Goal: Task Accomplishment & Management: Complete application form

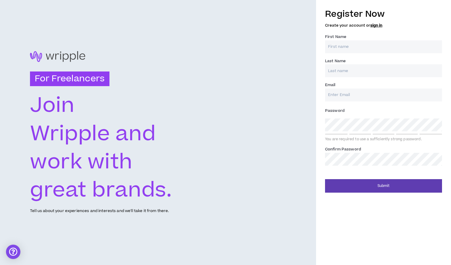
click at [351, 49] on input "First Name *" at bounding box center [383, 46] width 117 height 13
type input "[PERSON_NAME]"
click at [344, 73] on input "Last Name *" at bounding box center [383, 70] width 117 height 13
type input "[PERSON_NAME]"
click at [352, 94] on input "Email *" at bounding box center [383, 95] width 117 height 13
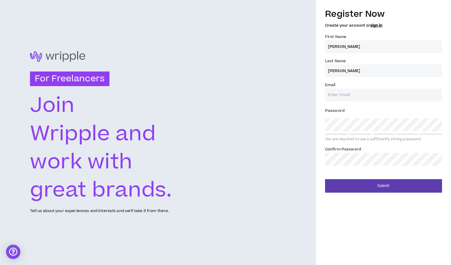
type input "[EMAIL_ADDRESS][DOMAIN_NAME]"
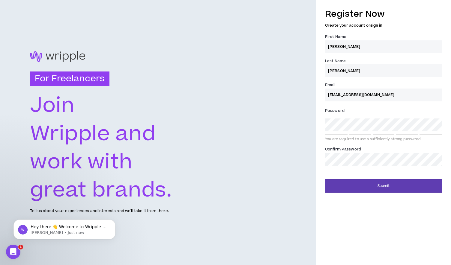
click at [313, 125] on div "For Freelancers [PERSON_NAME] and work with great brands. Tell us about your ex…" at bounding box center [225, 132] width 451 height 265
click at [321, 124] on div "Register Now Create your account or sign in First Name * [PERSON_NAME] Name * […" at bounding box center [383, 99] width 135 height 188
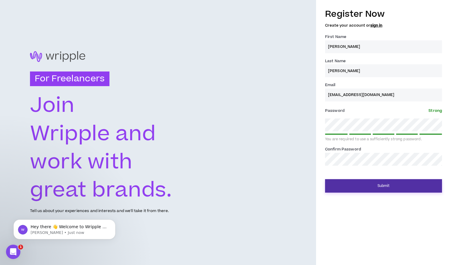
click at [364, 185] on button "Submit" at bounding box center [383, 185] width 117 height 13
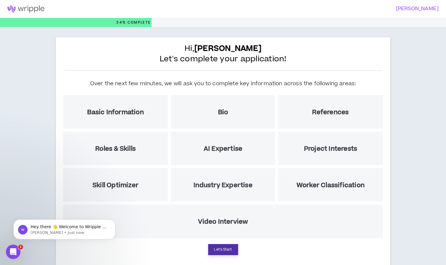
click at [229, 252] on button "Let's Start" at bounding box center [223, 250] width 30 height 11
select select "US"
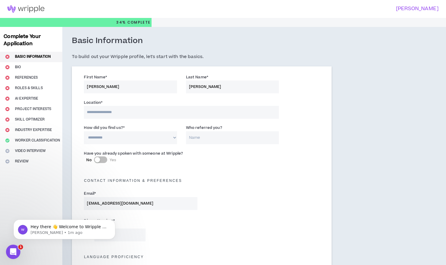
click at [105, 112] on input at bounding box center [181, 112] width 195 height 13
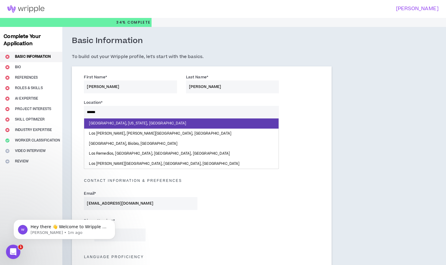
type input "*******"
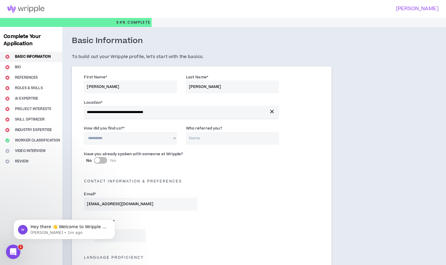
click at [122, 139] on select "**********" at bounding box center [130, 138] width 93 height 13
select select "*"
click at [237, 138] on input "Who referred you?" at bounding box center [232, 138] width 93 height 13
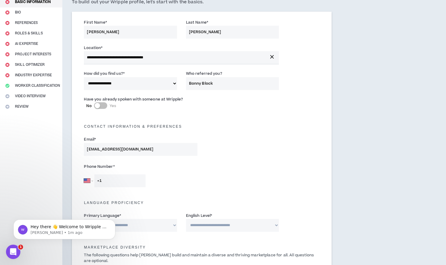
scroll to position [59, 0]
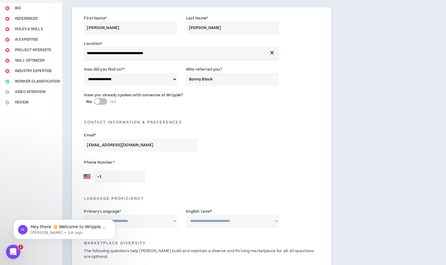
type input "Bonny Block"
click at [105, 102] on button "No Yes" at bounding box center [100, 101] width 13 height 7
click at [226, 105] on input "Who did you speak with? *" at bounding box center [242, 105] width 73 height 13
type input "[PERSON_NAME]"
drag, startPoint x: 203, startPoint y: 80, endPoint x: 227, endPoint y: 81, distance: 24.6
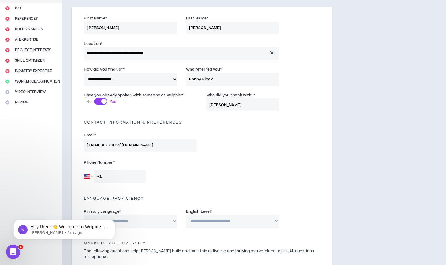
click at [227, 81] on input "Bonny Block" at bounding box center [232, 79] width 93 height 13
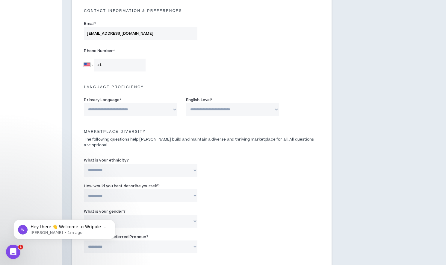
scroll to position [181, 0]
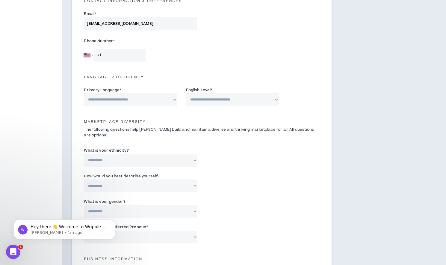
type input "Bonny"
click at [156, 102] on select "**********" at bounding box center [130, 99] width 93 height 13
select select "*******"
click at [206, 102] on select "**********" at bounding box center [232, 99] width 93 height 13
select select "*"
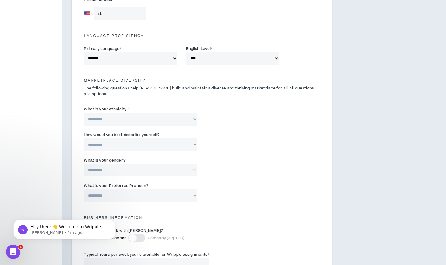
scroll to position [263, 0]
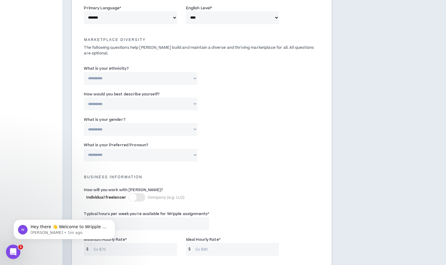
click at [161, 77] on select "**********" at bounding box center [140, 78] width 113 height 13
select select "**********"
click at [152, 105] on select "**********" at bounding box center [140, 104] width 113 height 13
select select "*****"
click at [152, 129] on select "**********" at bounding box center [140, 129] width 113 height 13
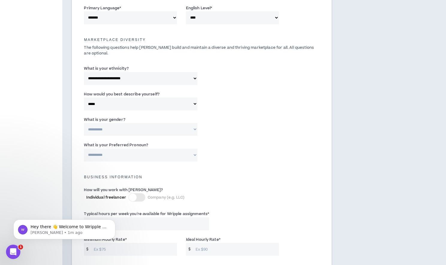
select select "***"
click at [149, 155] on select "**********" at bounding box center [140, 155] width 113 height 13
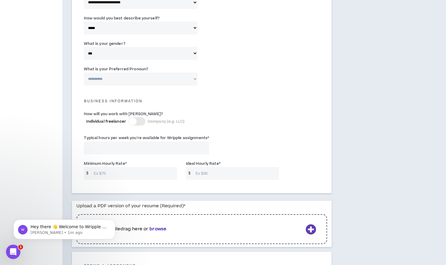
scroll to position [344, 0]
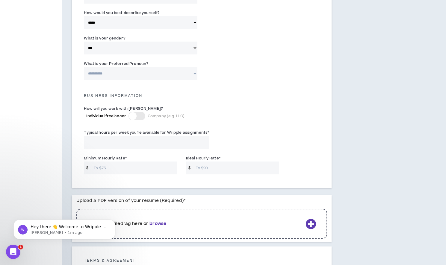
click at [138, 144] on input "Typical hours per week you're available for Wripple assignments *" at bounding box center [146, 142] width 125 height 13
type input "40"
click at [141, 171] on input "Minimum Hourly Rate *" at bounding box center [134, 168] width 86 height 13
type input "75"
click at [230, 169] on input "Ideal Hourly Rate *" at bounding box center [236, 168] width 86 height 13
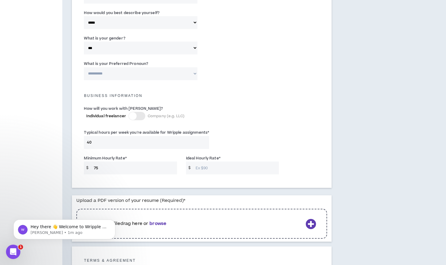
type input "0"
type input "100"
drag, startPoint x: 103, startPoint y: 168, endPoint x: 84, endPoint y: 168, distance: 18.6
click at [84, 168] on div "$ 75" at bounding box center [130, 168] width 93 height 13
click at [166, 224] on b "browse" at bounding box center [158, 224] width 17 height 6
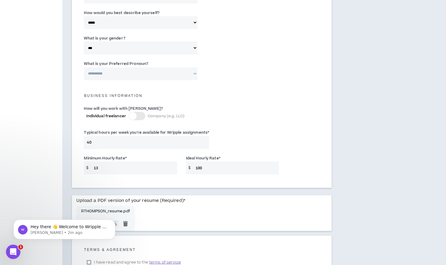
scroll to position [397, 0]
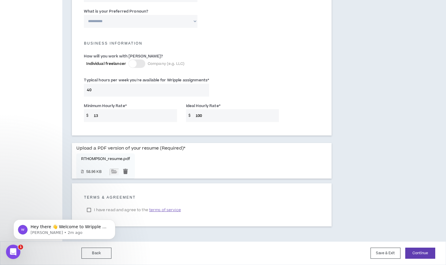
click at [88, 210] on body "Hey there 👋 Welcome to Wripple 🙌 Take a look around! If you have any questions,…" at bounding box center [64, 228] width 115 height 37
click at [88, 211] on body "Hey there 👋 Welcome to Wripple 🙌 Take a look around! If you have any questions,…" at bounding box center [64, 228] width 115 height 37
click at [178, 208] on span "terms of service" at bounding box center [165, 210] width 32 height 6
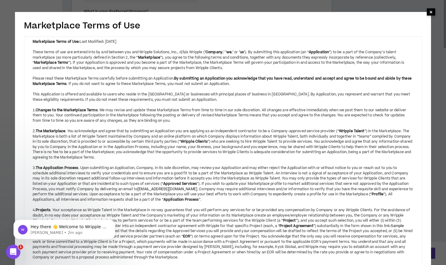
click at [431, 11] on span "×" at bounding box center [431, 11] width 4 height 7
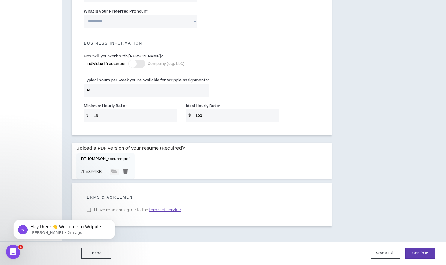
click at [89, 210] on div "Hey there 👋 Welcome to Wripple 🙌 Take a look around! If you have any questions,…" at bounding box center [64, 202] width 110 height 75
click at [167, 208] on span "terms of service" at bounding box center [165, 210] width 32 height 6
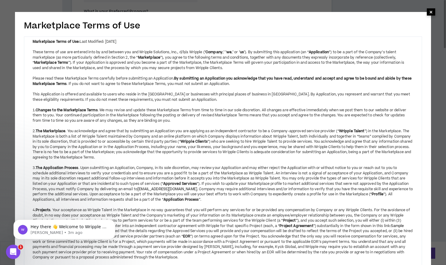
click at [431, 11] on span "×" at bounding box center [431, 11] width 4 height 7
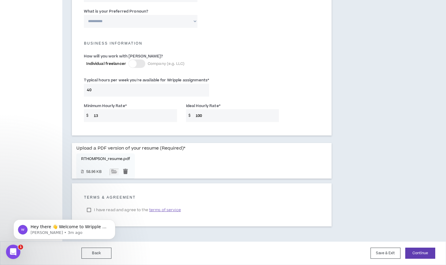
click html "Hey there 👋 Welcome to Wripple 🙌 Take a look around! If you have any questions,…"
click at [113, 222] on icon "Dismiss notification" at bounding box center [113, 221] width 3 height 3
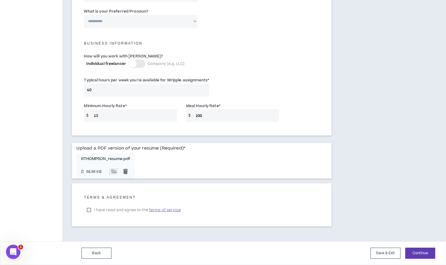
click at [90, 211] on label "I have read and agree to the terms of service" at bounding box center [134, 210] width 100 height 9
click at [414, 252] on button "Continue" at bounding box center [420, 253] width 30 height 11
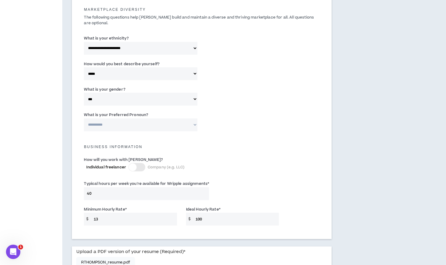
scroll to position [337, 0]
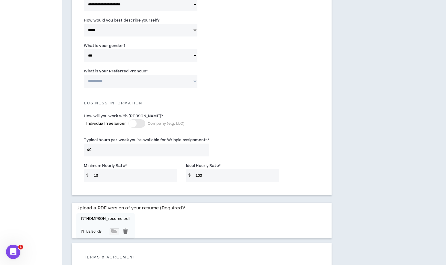
drag, startPoint x: 132, startPoint y: 179, endPoint x: 87, endPoint y: 178, distance: 45.5
click at [87, 178] on div "$ 13" at bounding box center [130, 175] width 93 height 13
drag, startPoint x: 100, startPoint y: 177, endPoint x: 89, endPoint y: 177, distance: 11.1
click at [89, 177] on div "$ 13" at bounding box center [130, 175] width 93 height 13
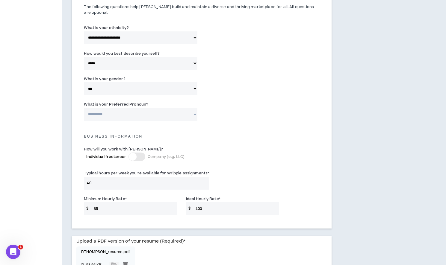
scroll to position [291, 0]
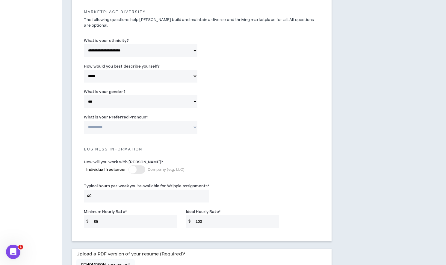
type input "85"
click at [172, 127] on select "**********" at bounding box center [140, 127] width 113 height 13
select select "**********"
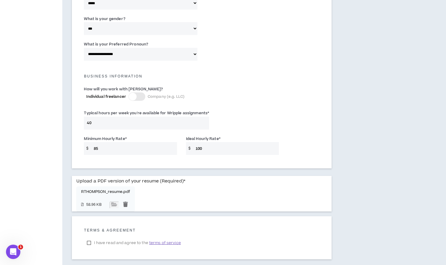
scroll to position [397, 0]
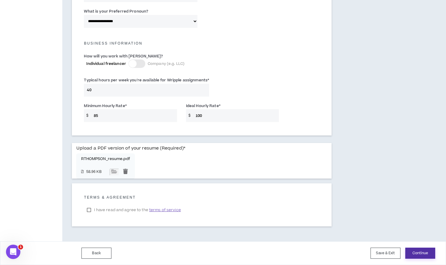
click at [427, 253] on button "Continue" at bounding box center [420, 253] width 30 height 11
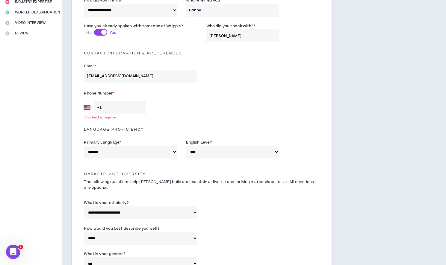
scroll to position [54, 0]
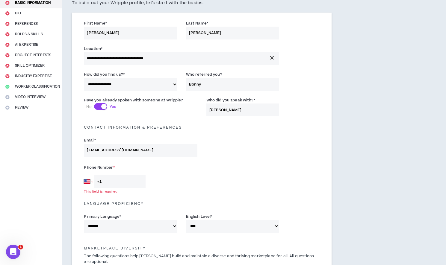
click at [117, 182] on input "+1" at bounding box center [119, 182] width 51 height 13
type input "[PHONE_NUMBER]"
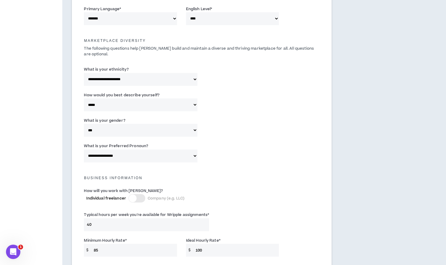
scroll to position [263, 0]
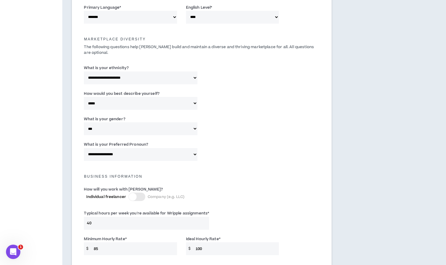
click at [179, 160] on select "**********" at bounding box center [140, 154] width 113 height 13
click at [176, 155] on select "**********" at bounding box center [140, 154] width 113 height 13
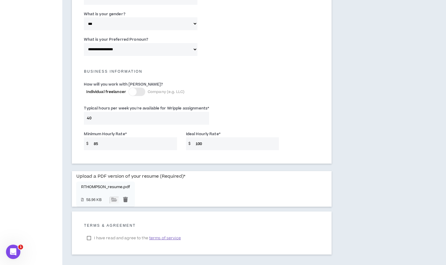
scroll to position [397, 0]
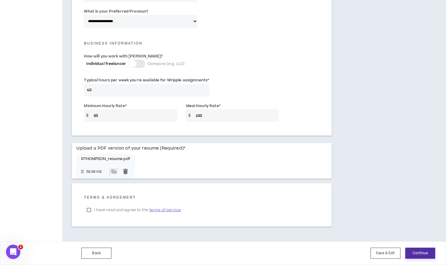
click at [423, 255] on button "Continue" at bounding box center [420, 253] width 30 height 11
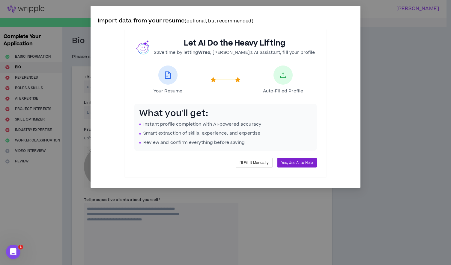
click at [307, 165] on span "Yes, Use AI to Help" at bounding box center [296, 163] width 31 height 6
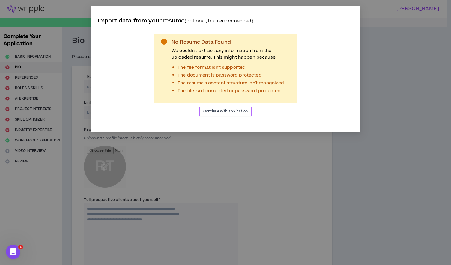
click at [225, 111] on span "Continue with application" at bounding box center [225, 112] width 44 height 6
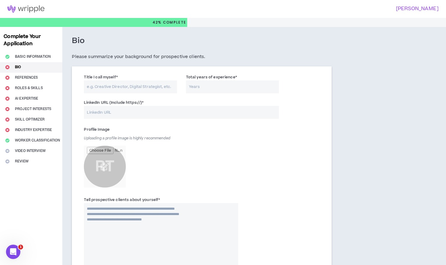
click at [132, 83] on input "Title I call myself *" at bounding box center [130, 87] width 93 height 13
type input "Creative Director"
type input "28"
click at [98, 112] on input "LinkedIn URL (Include https://) *" at bounding box center [181, 112] width 195 height 13
paste input "[URL][DOMAIN_NAME]"
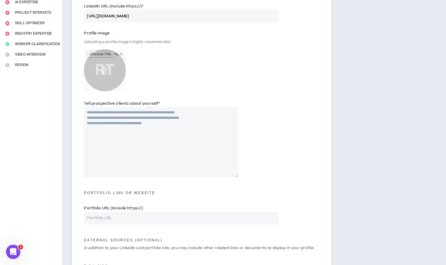
scroll to position [113, 0]
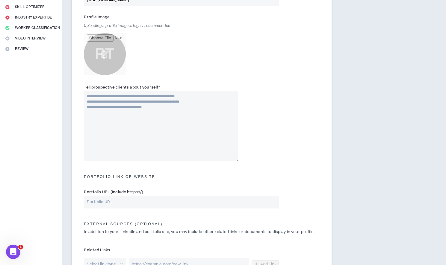
type input "[URL][DOMAIN_NAME]"
click at [160, 133] on textarea "Tell prospective clients about yourself *" at bounding box center [161, 126] width 154 height 71
paste textarea "**********"
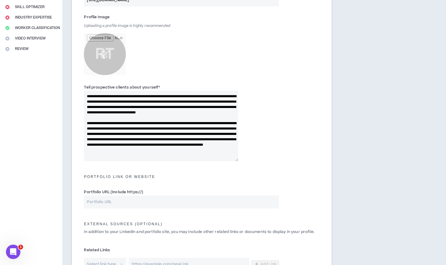
scroll to position [2, 0]
click at [148, 94] on textarea "**********" at bounding box center [161, 126] width 154 height 71
drag, startPoint x: 149, startPoint y: 94, endPoint x: 82, endPoint y: 93, distance: 66.5
click at [82, 93] on div "**********" at bounding box center [160, 122] width 163 height 77
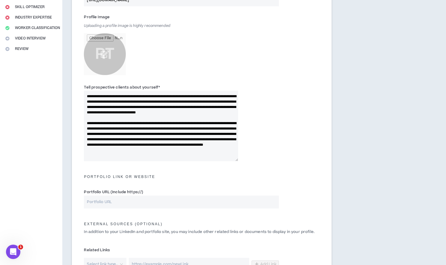
click at [185, 122] on textarea "**********" at bounding box center [161, 126] width 154 height 71
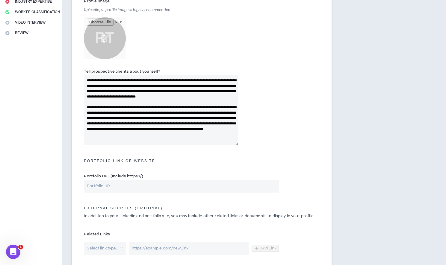
scroll to position [130, 0]
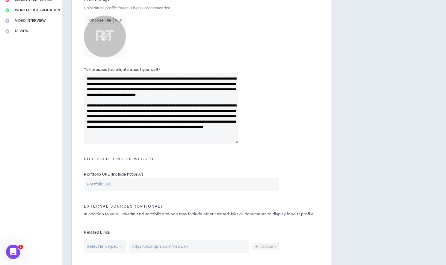
drag, startPoint x: 199, startPoint y: 117, endPoint x: 116, endPoint y: 111, distance: 83.2
click at [116, 111] on textarea "**********" at bounding box center [161, 108] width 154 height 71
click at [187, 101] on textarea "**********" at bounding box center [161, 108] width 154 height 71
drag, startPoint x: 210, startPoint y: 116, endPoint x: 106, endPoint y: 121, distance: 103.8
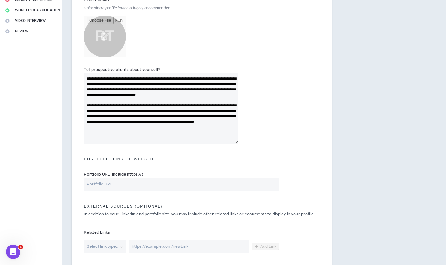
click at [106, 121] on textarea "**********" at bounding box center [161, 108] width 154 height 71
drag, startPoint x: 109, startPoint y: 122, endPoint x: 74, endPoint y: 119, distance: 35.8
click at [74, 119] on div "**********" at bounding box center [202, 125] width 260 height 378
drag, startPoint x: 188, startPoint y: 133, endPoint x: 216, endPoint y: 123, distance: 29.7
click at [216, 123] on textarea "**********" at bounding box center [161, 108] width 154 height 71
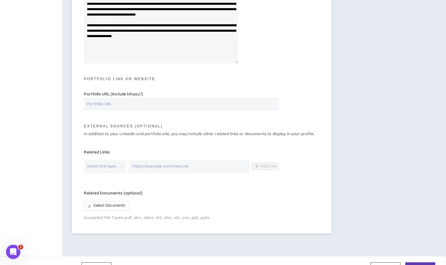
scroll to position [225, 0]
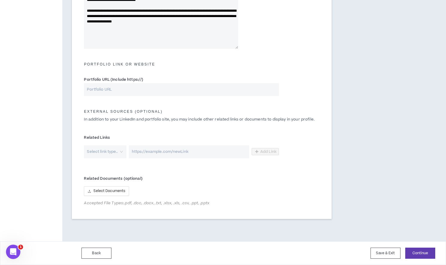
type textarea "**********"
click at [136, 93] on input "Portfolio URL (Include https://)" at bounding box center [181, 89] width 195 height 13
paste input "[URL][DOMAIN_NAME]"
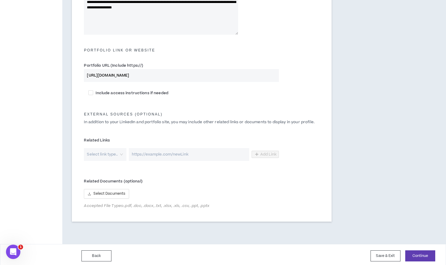
scroll to position [242, 0]
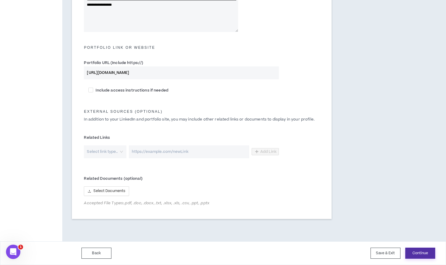
type input "[URL][DOMAIN_NAME]"
click at [419, 253] on button "Continue" at bounding box center [420, 253] width 30 height 11
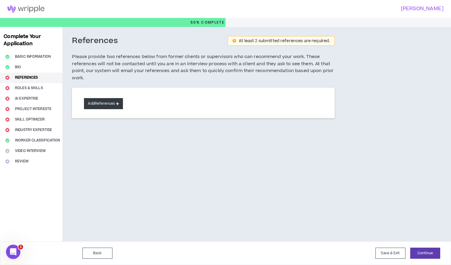
click at [106, 104] on button "Add References" at bounding box center [103, 103] width 39 height 11
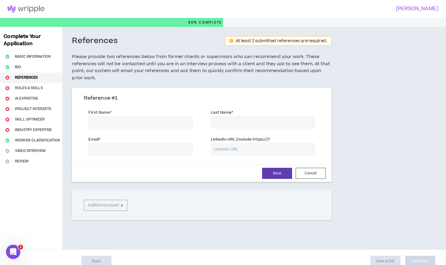
click at [146, 119] on input "First Name *" at bounding box center [140, 122] width 104 height 13
type input "[PERSON_NAME]"
click at [238, 123] on input "[PERSON_NAME];s" at bounding box center [263, 122] width 104 height 13
type input "[PERSON_NAME]"
click at [227, 147] on input "LinkedIn URL (Include https://) *" at bounding box center [263, 149] width 104 height 13
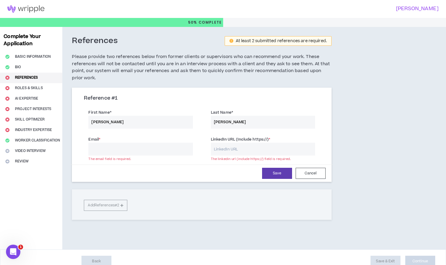
paste input "[URL][DOMAIN_NAME][PERSON_NAME]"
type input "[URL][DOMAIN_NAME][PERSON_NAME]"
click at [144, 148] on input "Email *" at bounding box center [140, 149] width 104 height 13
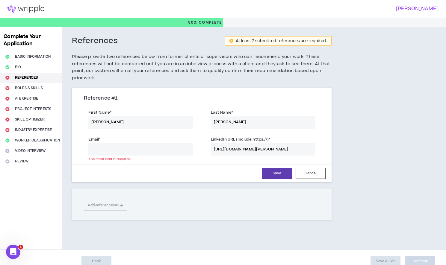
paste input "[EMAIL_ADDRESS][DOMAIN_NAME]"
type input "[EMAIL_ADDRESS][DOMAIN_NAME]"
click at [286, 177] on button "Save" at bounding box center [277, 173] width 30 height 11
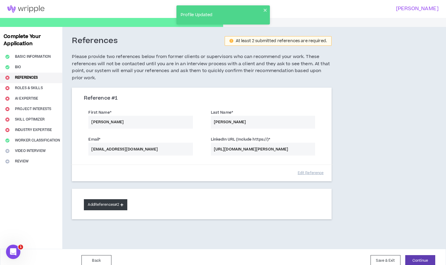
click at [118, 204] on button "Add References #2" at bounding box center [105, 205] width 43 height 11
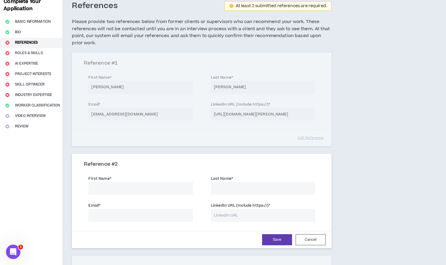
scroll to position [37, 0]
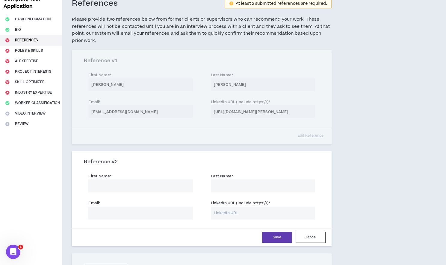
click at [161, 184] on input "First Name *" at bounding box center [140, 186] width 104 height 13
type input "[PERSON_NAME]"
click at [232, 188] on input "Last Name *" at bounding box center [263, 186] width 104 height 13
type input "[PERSON_NAME]"
click at [238, 217] on input "LinkedIn URL (Include https://) *" at bounding box center [263, 213] width 104 height 13
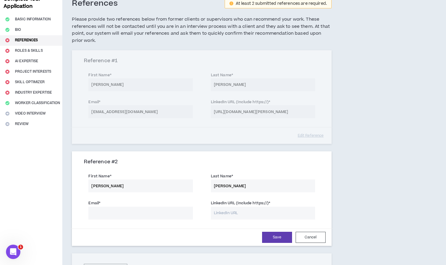
paste input "[URL][DOMAIN_NAME][PERSON_NAME]"
type input "[URL][DOMAIN_NAME][PERSON_NAME]"
click at [142, 215] on input "Email *" at bounding box center [140, 213] width 104 height 13
paste input "[EMAIL_ADDRESS][DOMAIN_NAME]"
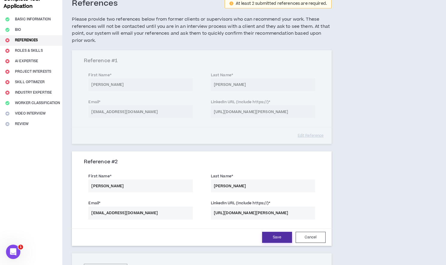
type input "[EMAIL_ADDRESS][DOMAIN_NAME]"
click at [278, 237] on button "Save" at bounding box center [277, 237] width 30 height 11
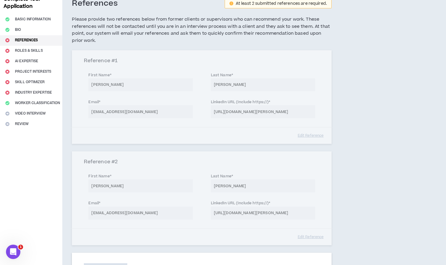
scroll to position [109, 0]
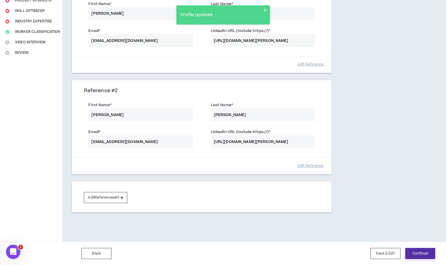
click at [418, 250] on button "Continue" at bounding box center [420, 253] width 30 height 11
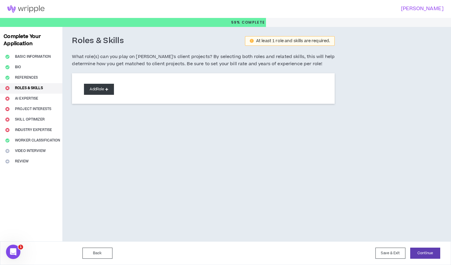
click at [101, 89] on button "Add Role" at bounding box center [99, 89] width 30 height 11
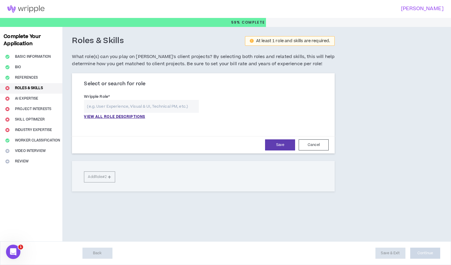
click at [117, 108] on input "text" at bounding box center [141, 106] width 115 height 13
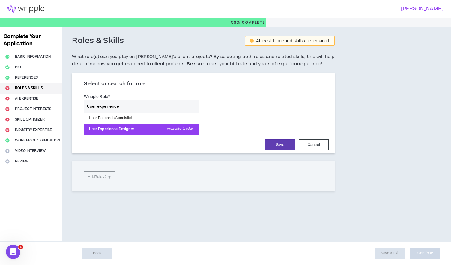
click at [152, 126] on p "User Experience Designer Press enter to select" at bounding box center [141, 129] width 114 height 11
type input "User Experience Designer"
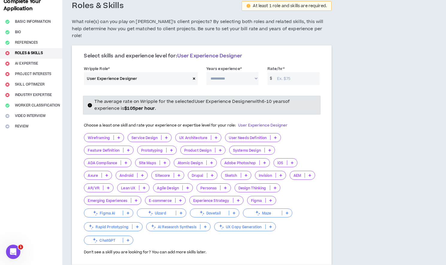
scroll to position [39, 0]
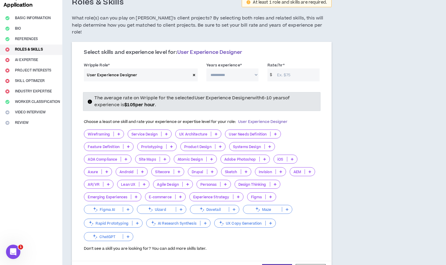
click at [117, 133] on icon at bounding box center [118, 134] width 3 height 3
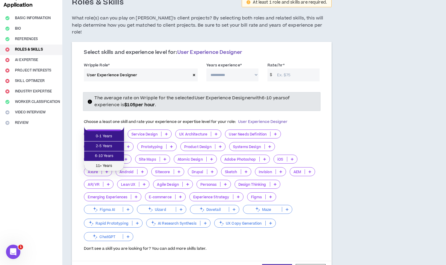
click at [115, 164] on span "11+ Years" at bounding box center [104, 166] width 33 height 7
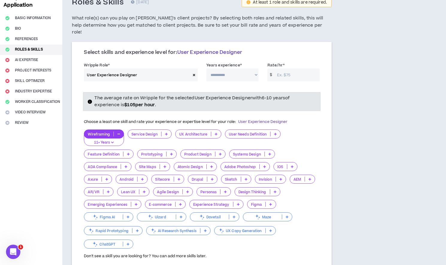
click at [174, 152] on p at bounding box center [172, 154] width 10 height 5
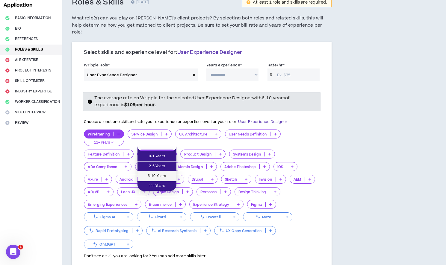
click at [166, 178] on span "6-10 Years" at bounding box center [157, 176] width 32 height 7
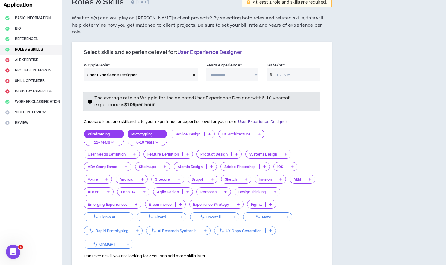
click at [237, 153] on icon at bounding box center [236, 154] width 3 height 3
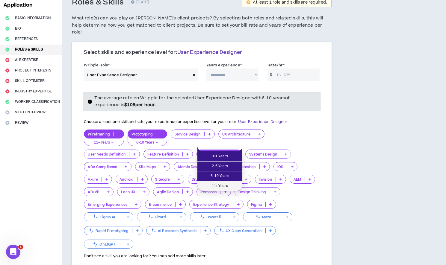
click at [230, 187] on span "11+ Years" at bounding box center [220, 186] width 38 height 7
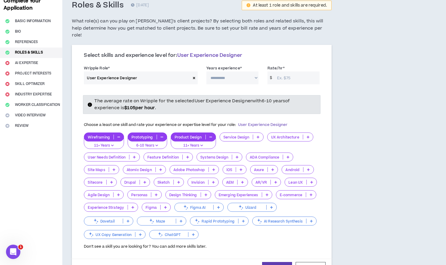
scroll to position [34, 0]
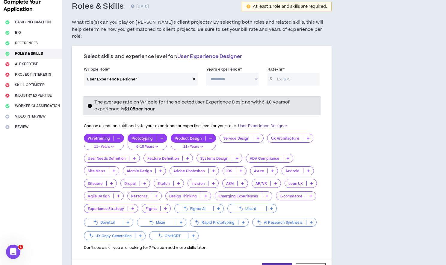
click at [239, 77] on select "**********" at bounding box center [232, 79] width 52 height 13
select select "***"
click at [285, 73] on input "Rate/hr *" at bounding box center [297, 79] width 46 height 13
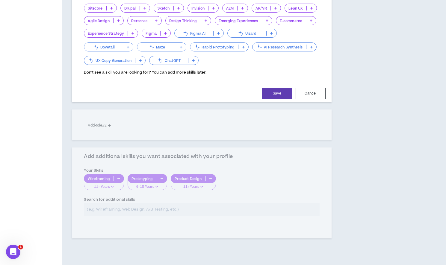
scroll to position [213, 0]
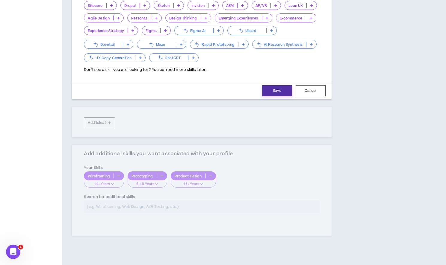
type input "100"
click at [280, 88] on button "Save" at bounding box center [277, 90] width 30 height 11
select select "***"
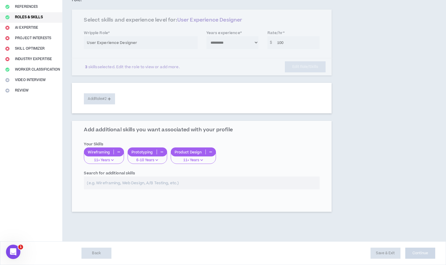
scroll to position [64, 0]
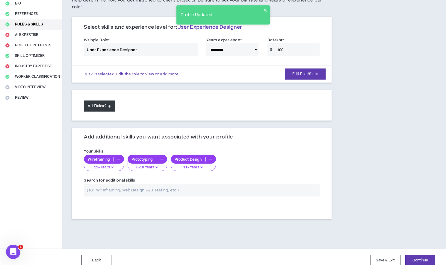
click at [109, 101] on button "Add Role #2" at bounding box center [99, 106] width 31 height 11
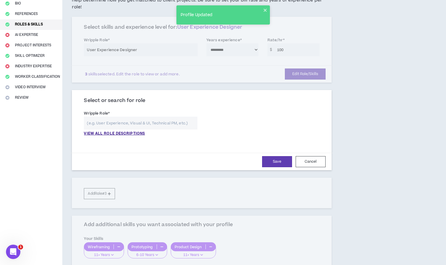
click at [118, 117] on input "text" at bounding box center [140, 123] width 113 height 13
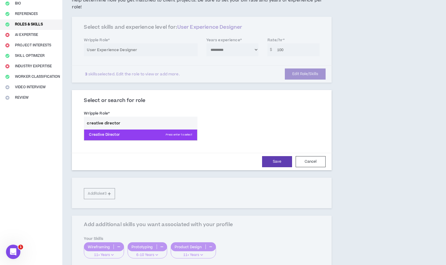
click at [116, 130] on p "Creative Director Press enter to select" at bounding box center [140, 135] width 113 height 11
type input "Creative Director"
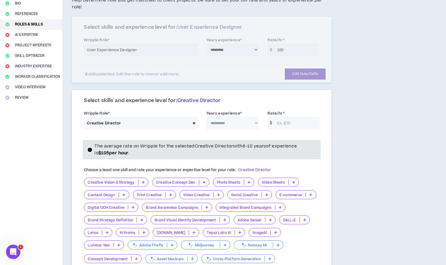
click at [144, 181] on icon at bounding box center [143, 182] width 3 height 3
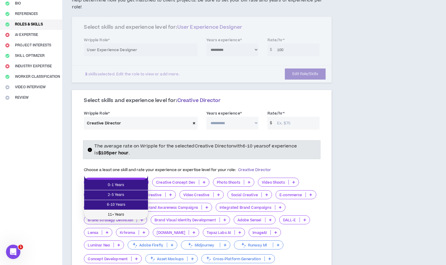
click at [130, 212] on span "11+ Years" at bounding box center [116, 215] width 57 height 7
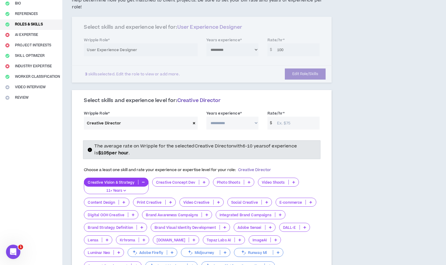
click at [201, 180] on p at bounding box center [204, 182] width 10 height 5
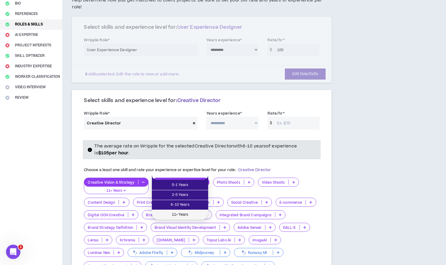
click at [191, 215] on span "11+ Years" at bounding box center [180, 215] width 49 height 7
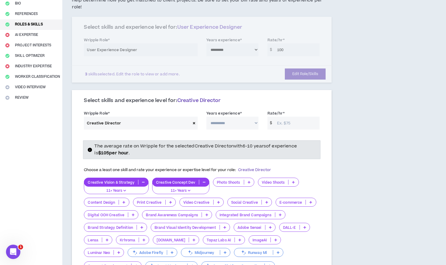
click at [248, 181] on icon at bounding box center [249, 182] width 3 height 3
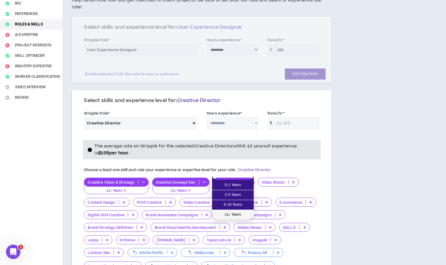
click at [238, 214] on span "11+ Years" at bounding box center [233, 215] width 34 height 7
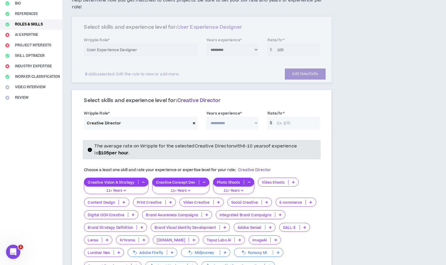
click at [292, 181] on icon at bounding box center [293, 182] width 3 height 3
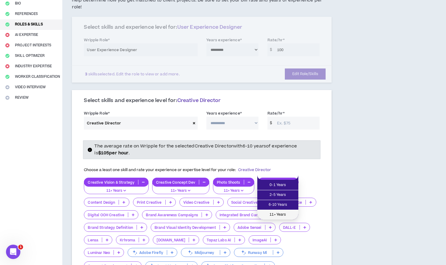
click at [281, 214] on span "11+ Years" at bounding box center [278, 215] width 34 height 7
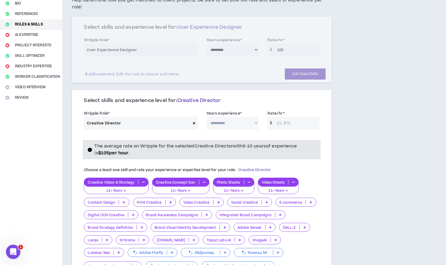
click at [125, 201] on icon at bounding box center [124, 202] width 3 height 3
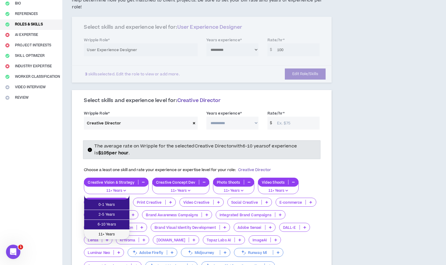
click at [121, 233] on span "11+ Years" at bounding box center [107, 235] width 38 height 7
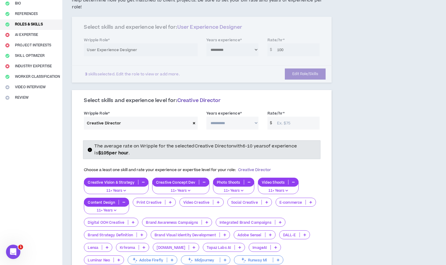
click at [220, 200] on p at bounding box center [218, 202] width 10 height 5
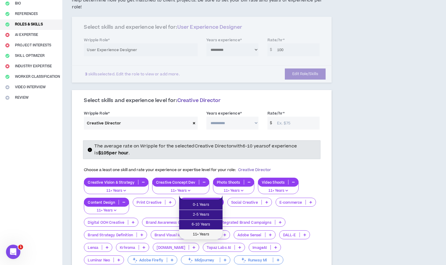
click at [214, 234] on span "11+ Years" at bounding box center [201, 235] width 36 height 7
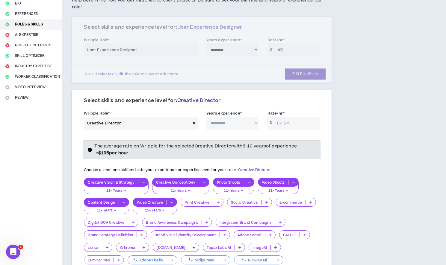
click at [268, 200] on p at bounding box center [267, 202] width 10 height 5
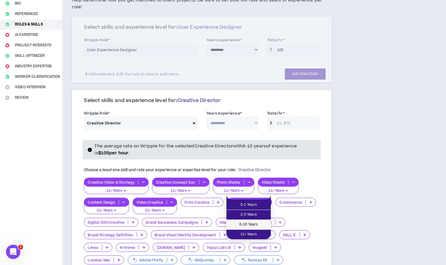
click at [262, 223] on span "6-10 Years" at bounding box center [248, 225] width 37 height 7
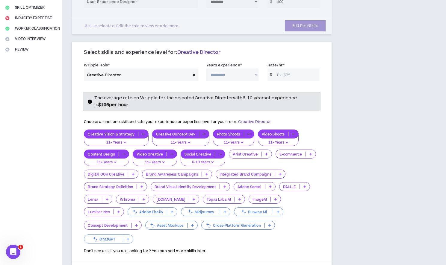
scroll to position [114, 0]
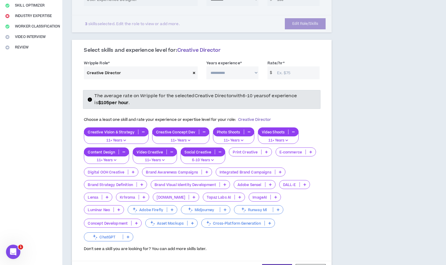
click at [135, 168] on div "Digital OOH Creative" at bounding box center [111, 172] width 55 height 9
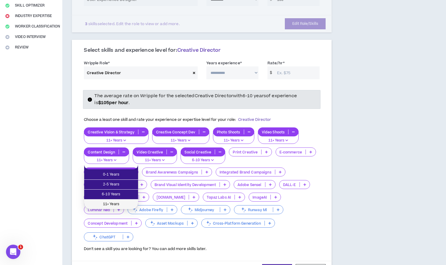
click at [125, 201] on span "11+ Years" at bounding box center [111, 204] width 47 height 7
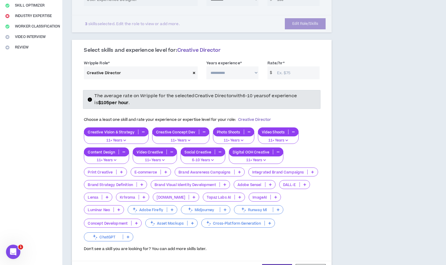
click at [238, 171] on icon at bounding box center [239, 172] width 3 height 3
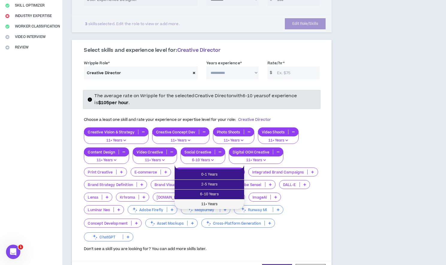
click at [217, 202] on span "11+ Years" at bounding box center [209, 204] width 62 height 7
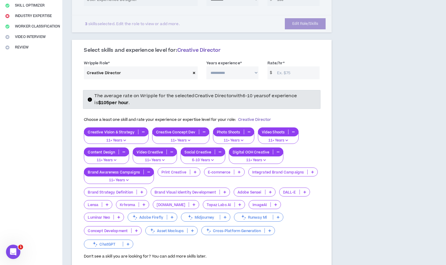
click at [312, 171] on icon at bounding box center [312, 172] width 3 height 3
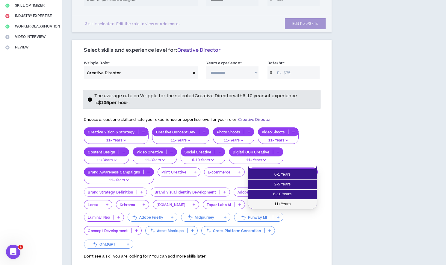
click at [284, 203] on span "11+ Years" at bounding box center [283, 204] width 62 height 7
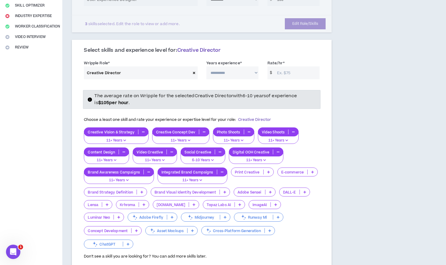
click at [311, 171] on icon at bounding box center [312, 172] width 3 height 3
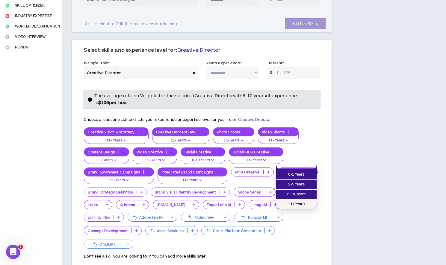
click at [294, 206] on span "11+ Years" at bounding box center [296, 204] width 33 height 7
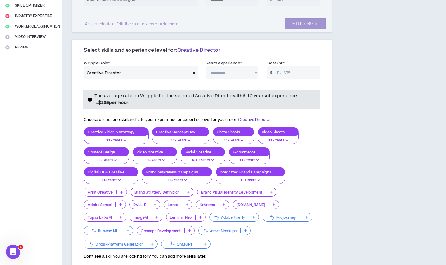
click at [270, 191] on icon at bounding box center [271, 192] width 3 height 3
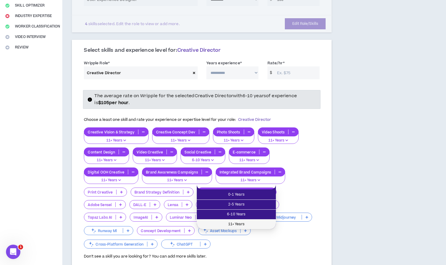
click at [260, 220] on li "11+ Years" at bounding box center [236, 225] width 79 height 10
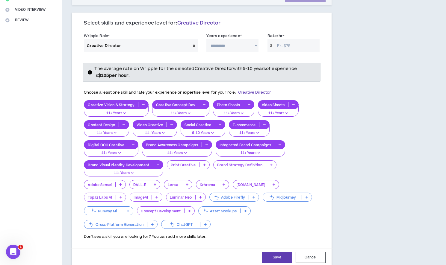
scroll to position [150, 0]
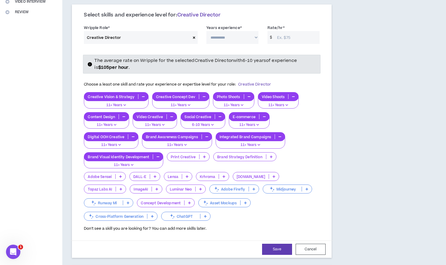
click at [122, 188] on icon at bounding box center [121, 189] width 3 height 3
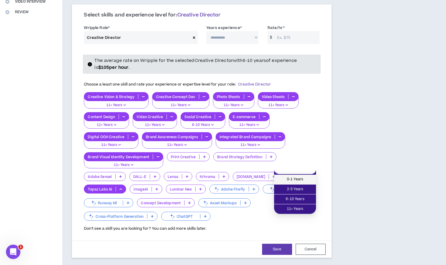
click at [305, 179] on span "0-1 Years" at bounding box center [295, 179] width 35 height 7
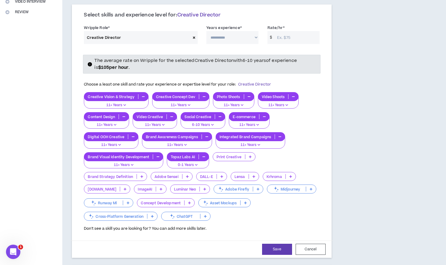
click at [202, 214] on p at bounding box center [205, 216] width 10 height 5
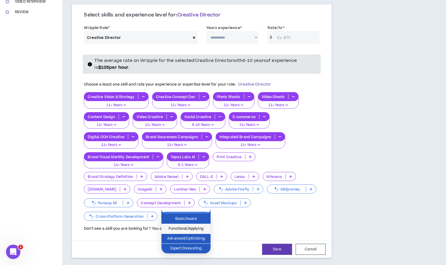
click at [204, 231] on span "Functional/Applying" at bounding box center [186, 229] width 42 height 7
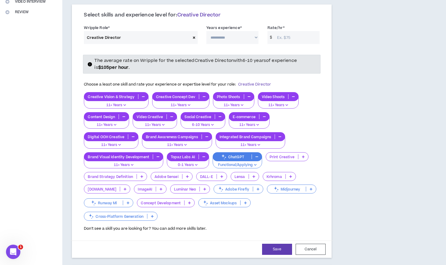
click at [129, 201] on p at bounding box center [128, 203] width 10 height 5
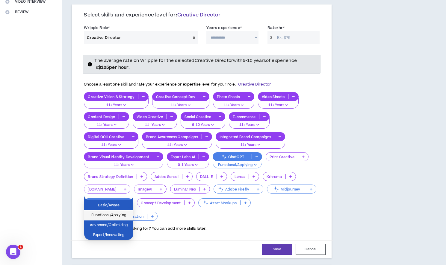
click at [123, 217] on span "Functional/Applying" at bounding box center [109, 215] width 42 height 7
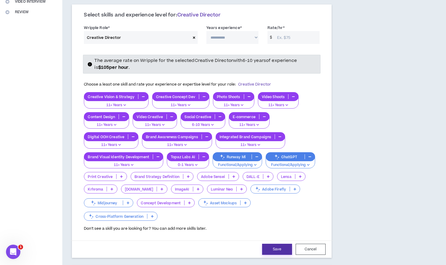
click at [284, 244] on button "Save" at bounding box center [277, 249] width 30 height 11
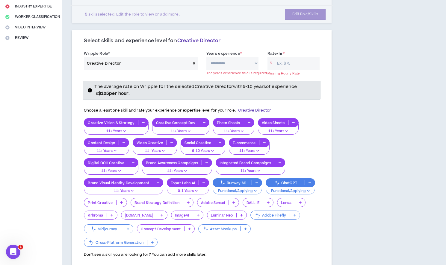
scroll to position [123, 0]
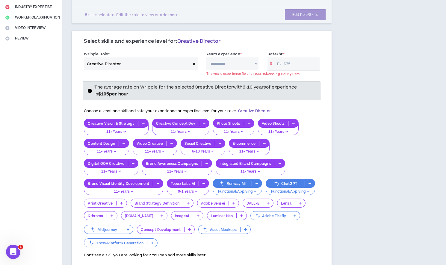
click at [243, 58] on select "**********" at bounding box center [232, 64] width 52 height 13
select select "***"
click at [288, 58] on input "Rate/hr *" at bounding box center [297, 64] width 46 height 13
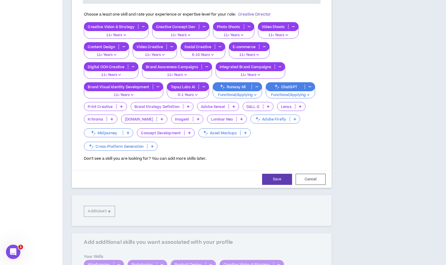
scroll to position [313, 0]
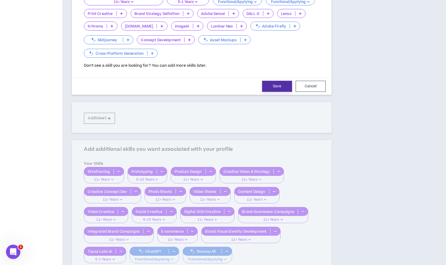
type input "100"
click at [279, 81] on button "Save" at bounding box center [277, 86] width 30 height 11
select select "***"
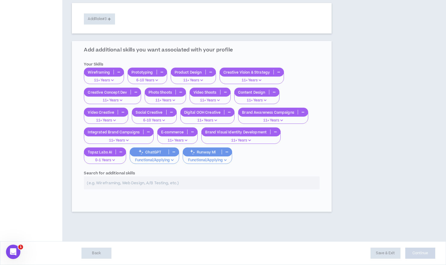
scroll to position [217, 0]
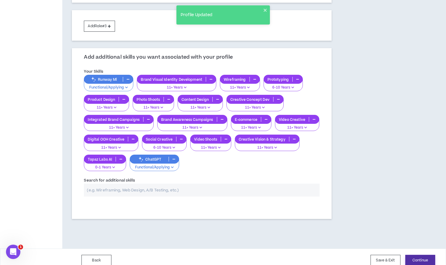
click at [420, 255] on button "Continue" at bounding box center [420, 260] width 30 height 11
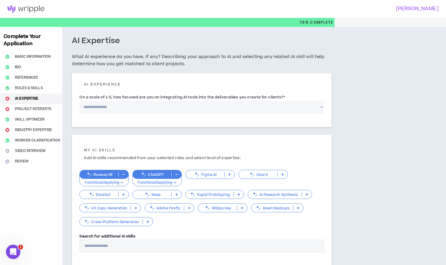
click at [204, 109] on select "**********" at bounding box center [201, 107] width 245 height 13
select select "*"
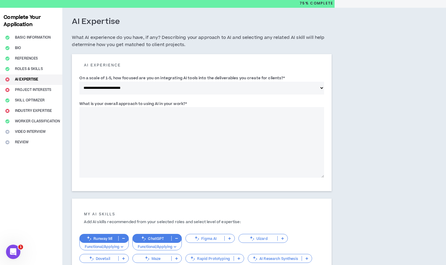
scroll to position [29, 0]
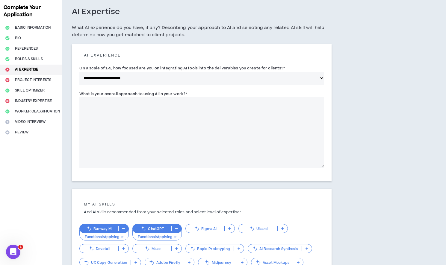
click at [230, 131] on textarea "What is your overall approach to using AI in your work? *" at bounding box center [201, 132] width 245 height 71
drag, startPoint x: 179, startPoint y: 104, endPoint x: 169, endPoint y: 104, distance: 9.9
click at [169, 104] on textarea "**********" at bounding box center [201, 132] width 245 height 71
click at [253, 102] on textarea "**********" at bounding box center [201, 132] width 245 height 71
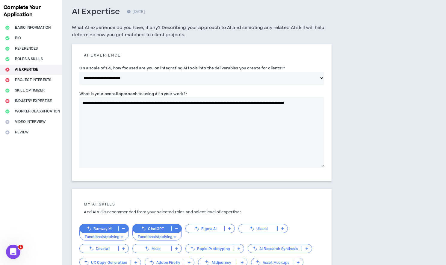
click at [311, 104] on textarea "**********" at bounding box center [201, 132] width 245 height 71
click at [280, 102] on textarea "**********" at bounding box center [201, 132] width 245 height 71
click at [185, 111] on textarea "**********" at bounding box center [201, 132] width 245 height 71
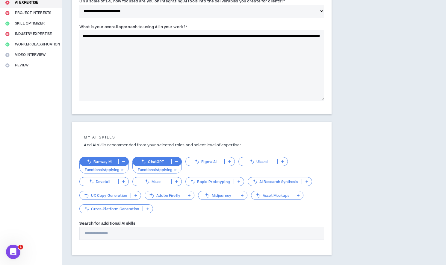
scroll to position [129, 0]
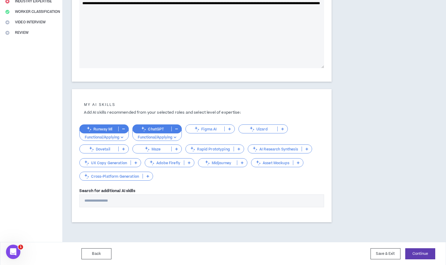
type textarea "**********"
click at [189, 164] on p at bounding box center [189, 163] width 10 height 5
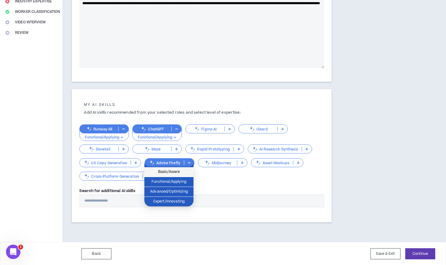
click at [185, 171] on span "Basic/Aware" at bounding box center [169, 172] width 42 height 7
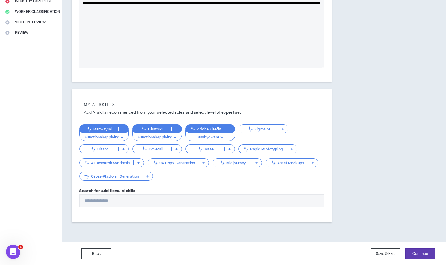
click at [257, 165] on div "Midjourney" at bounding box center [237, 163] width 49 height 9
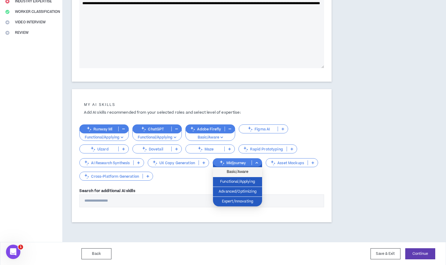
click at [249, 174] on span "Basic/Aware" at bounding box center [238, 172] width 42 height 7
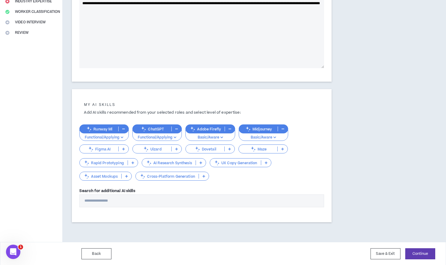
click at [283, 128] on icon "button" at bounding box center [283, 129] width 3 height 3
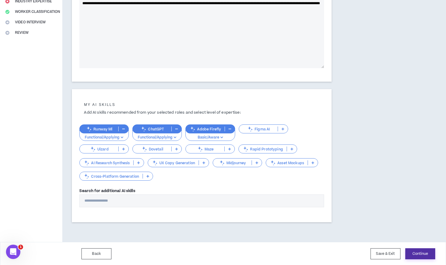
click at [410, 252] on button "Continue" at bounding box center [420, 254] width 30 height 11
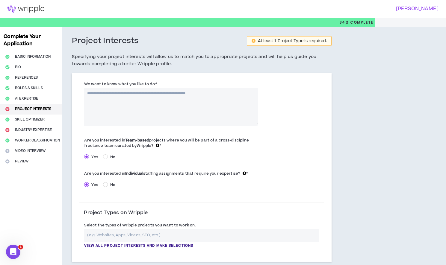
click at [212, 109] on textarea "We want to know what you like to do: *" at bounding box center [171, 107] width 174 height 38
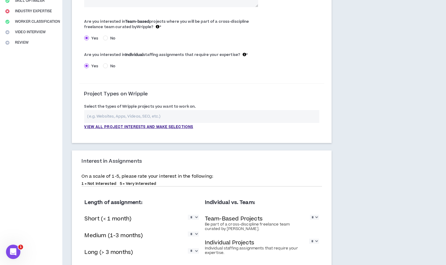
scroll to position [120, 0]
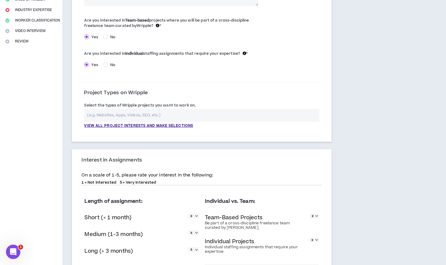
type textarea "**********"
click at [197, 119] on input "text" at bounding box center [201, 115] width 235 height 13
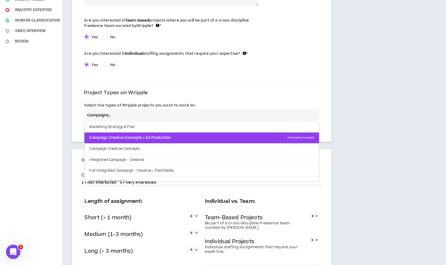
type input "Campaigns,"
click at [201, 137] on p "Campaign Creative Concepts + Ad Production Press enter to select" at bounding box center [202, 138] width 235 height 11
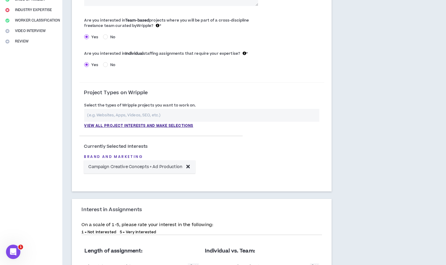
click at [197, 114] on input "text" at bounding box center [201, 115] width 235 height 13
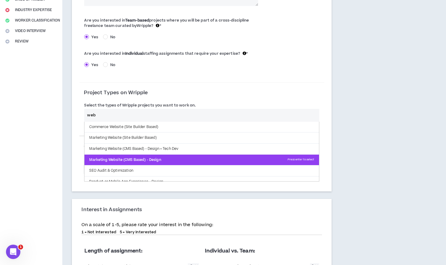
type input "web"
click at [165, 156] on p "Marketing Website (CMS Based) - Design Press enter to select" at bounding box center [202, 160] width 235 height 11
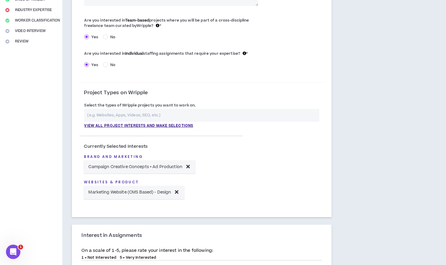
click at [168, 112] on input "text" at bounding box center [201, 115] width 235 height 13
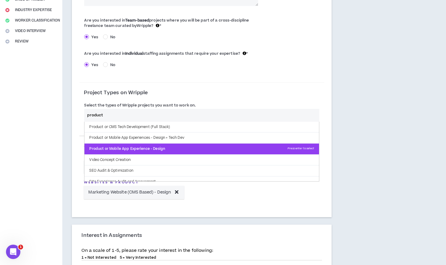
type input "product"
click at [159, 147] on p "Product or Mobile App Experience - Design Press enter to select" at bounding box center [202, 149] width 235 height 11
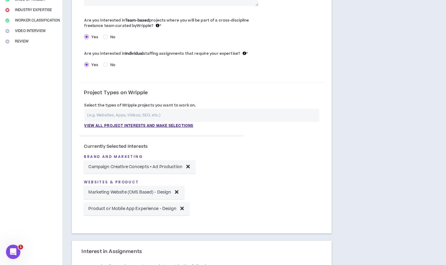
click at [156, 114] on input "text" at bounding box center [201, 115] width 235 height 13
drag, startPoint x: 153, startPoint y: 116, endPoint x: 83, endPoint y: 115, distance: 70.1
click at [83, 115] on div "Select the types of Wripple projects you want to work on. app Product or Mobile…" at bounding box center [201, 115] width 245 height 26
type input "user experience"
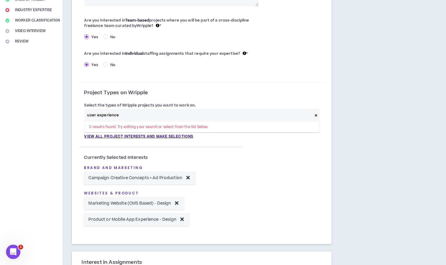
drag, startPoint x: 123, startPoint y: 115, endPoint x: 78, endPoint y: 114, distance: 45.9
click at [78, 114] on div "**********" at bounding box center [202, 98] width 260 height 291
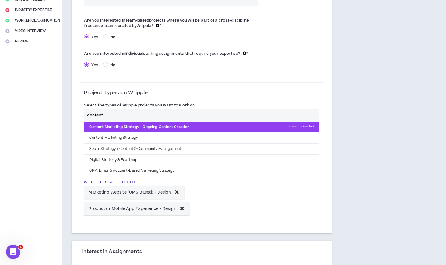
type input "content"
click at [110, 128] on p "Content Marketing Strategy + Ongoing Content Creation Press enter to select" at bounding box center [202, 127] width 235 height 11
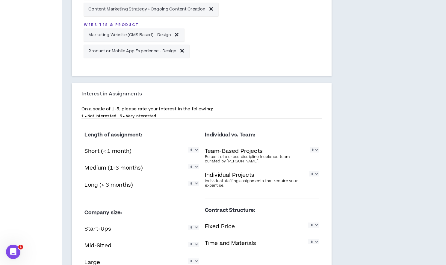
scroll to position [329, 0]
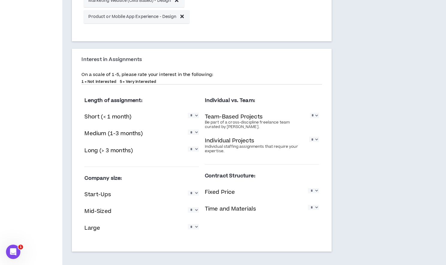
click at [195, 118] on select "* * * * *" at bounding box center [193, 115] width 11 height 5
select select "*"
click at [195, 135] on select "* * * * *" at bounding box center [193, 132] width 11 height 5
select select "*"
click at [195, 152] on select "* * * * *" at bounding box center [193, 149] width 11 height 5
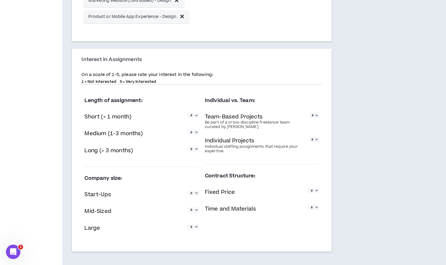
select select "*"
click at [316, 118] on select "* * * * *" at bounding box center [314, 115] width 9 height 5
select select "*"
click at [316, 144] on div "Individual Projects Individual staffing assignments that require your expertise…" at bounding box center [262, 144] width 114 height 19
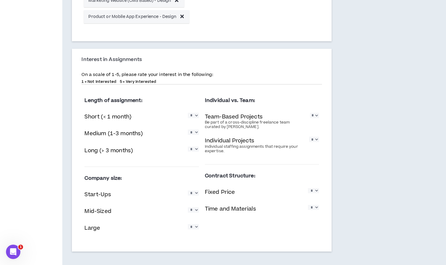
click at [315, 141] on select "* * * * *" at bounding box center [314, 139] width 10 height 5
select select "*"
click at [197, 195] on select "* * * * *" at bounding box center [193, 193] width 11 height 5
select select "*"
click at [195, 210] on select "* * * * *" at bounding box center [193, 210] width 11 height 5
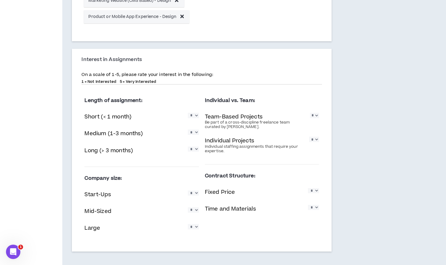
select select "*"
click at [194, 228] on select "* * * * *" at bounding box center [193, 226] width 11 height 5
select select "*"
click at [195, 194] on select "* * * * *" at bounding box center [193, 193] width 11 height 5
select select "*"
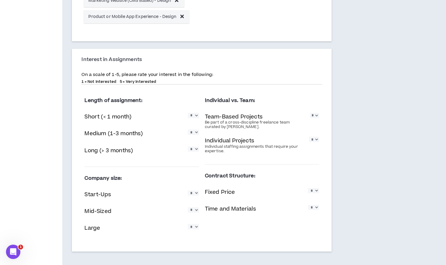
click at [317, 191] on select "* * * * *" at bounding box center [313, 190] width 11 height 5
select select "*"
click at [316, 207] on select "* * * * *" at bounding box center [313, 207] width 11 height 5
select select "*"
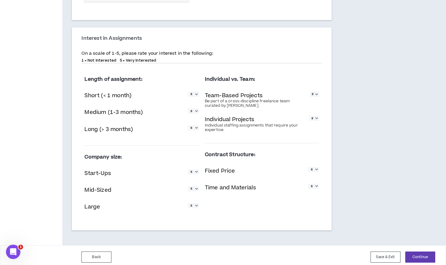
scroll to position [354, 0]
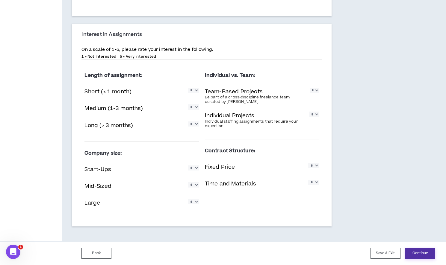
click at [415, 251] on button "Continue" at bounding box center [420, 253] width 30 height 11
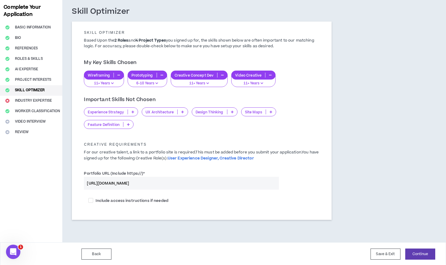
scroll to position [30, 0]
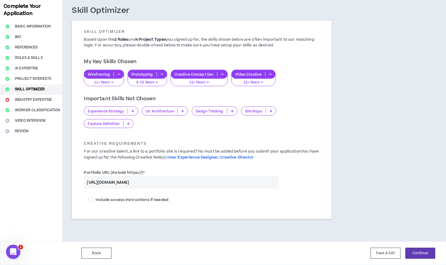
click at [133, 112] on icon at bounding box center [133, 111] width 3 height 3
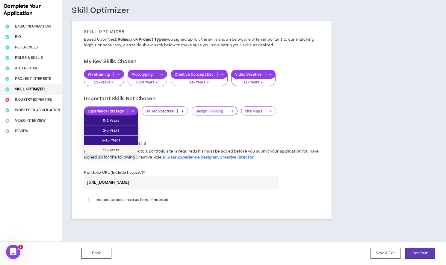
click at [124, 148] on span "11+ Years" at bounding box center [111, 150] width 46 height 7
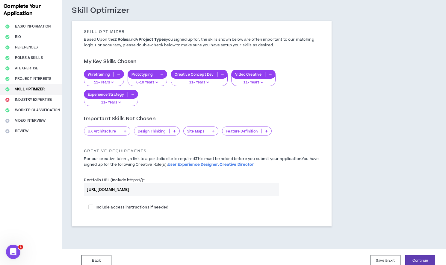
click at [175, 131] on icon at bounding box center [174, 131] width 3 height 3
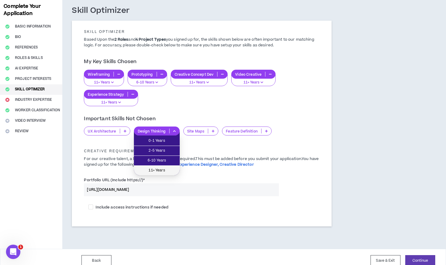
click at [173, 170] on span "11+ Years" at bounding box center [157, 171] width 39 height 7
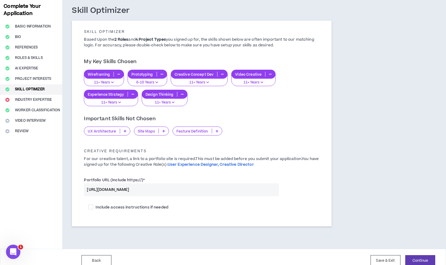
click at [127, 129] on p at bounding box center [125, 131] width 10 height 5
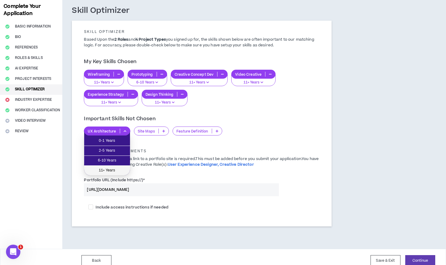
click at [126, 170] on span "11+ Years" at bounding box center [107, 171] width 39 height 7
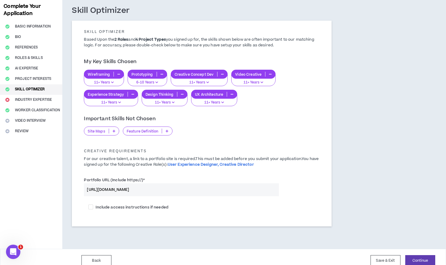
click at [114, 133] on p at bounding box center [114, 131] width 10 height 5
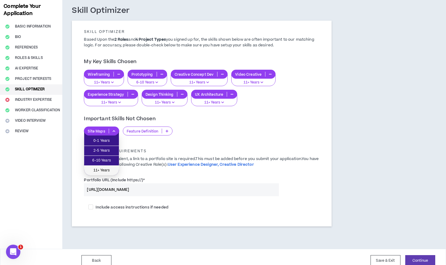
click at [112, 171] on span "11+ Years" at bounding box center [102, 171] width 28 height 7
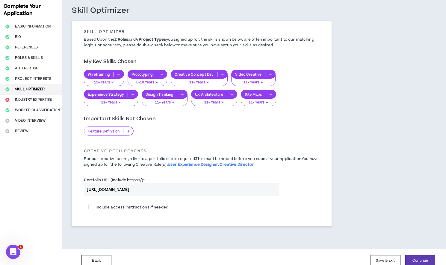
click at [128, 133] on p at bounding box center [128, 131] width 10 height 5
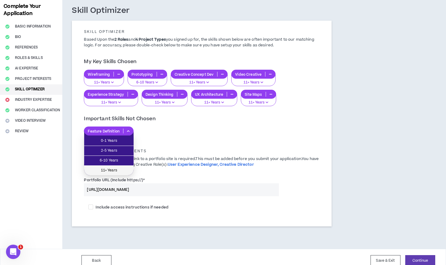
click at [120, 171] on span "11+ Years" at bounding box center [109, 171] width 42 height 7
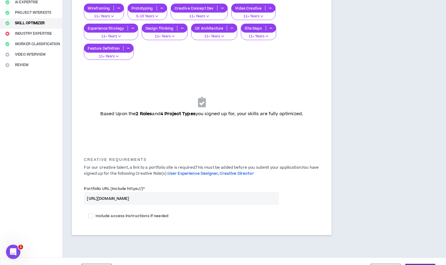
scroll to position [113, 0]
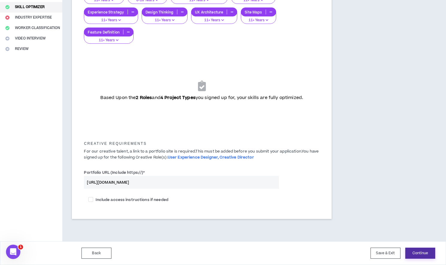
click at [417, 251] on button "Continue" at bounding box center [420, 253] width 30 height 11
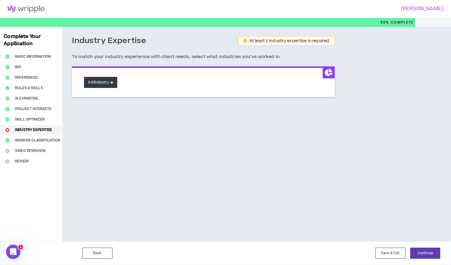
click at [96, 82] on button "Add Industry" at bounding box center [100, 82] width 33 height 11
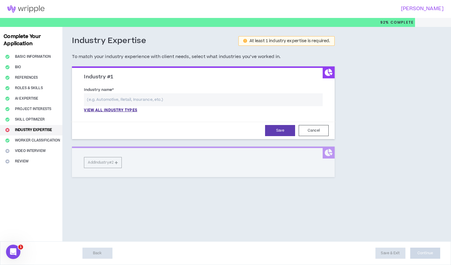
click at [111, 102] on input "text" at bounding box center [203, 99] width 239 height 13
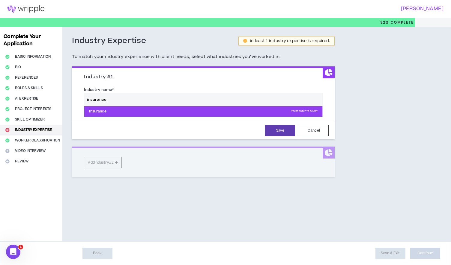
click at [112, 108] on p "Insurance Press enter to select" at bounding box center [203, 111] width 238 height 11
type input "Insurance"
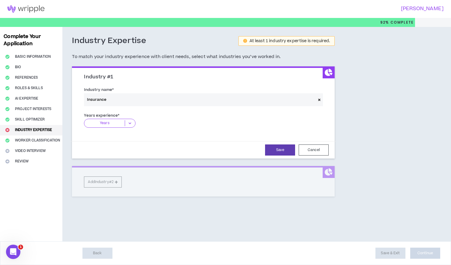
click at [129, 124] on icon at bounding box center [130, 123] width 10 height 6
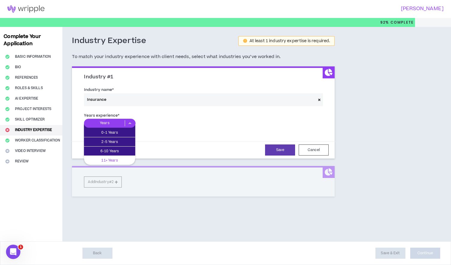
click at [121, 160] on p "11+ Years" at bounding box center [109, 160] width 51 height 7
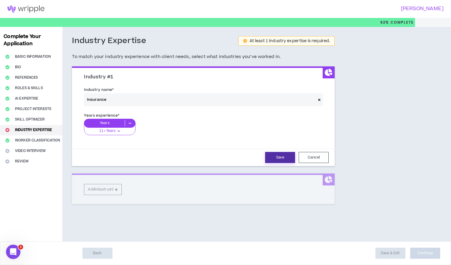
click at [273, 156] on button "Save" at bounding box center [280, 157] width 30 height 11
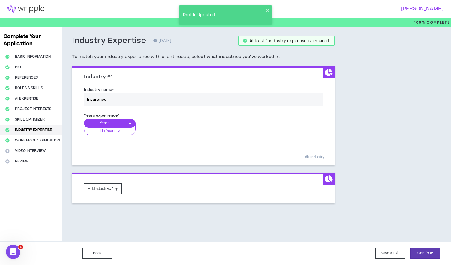
drag, startPoint x: 146, startPoint y: 102, endPoint x: 92, endPoint y: 96, distance: 54.5
click at [92, 96] on div "Industry name * Insurance" at bounding box center [203, 97] width 248 height 25
click at [93, 99] on div "Industry name * Insurance" at bounding box center [203, 97] width 248 height 25
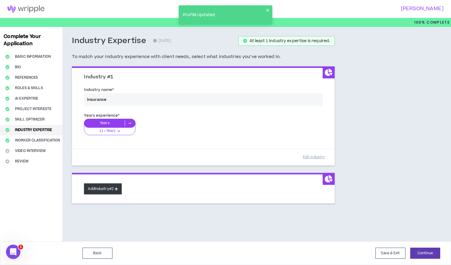
click at [111, 190] on button "Add Industry #2" at bounding box center [103, 189] width 38 height 11
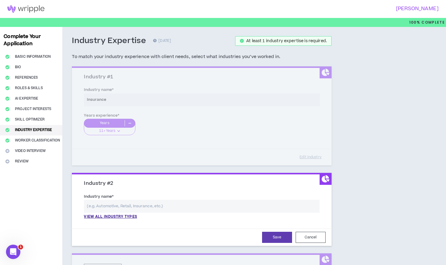
click at [120, 209] on input "text" at bounding box center [202, 206] width 236 height 13
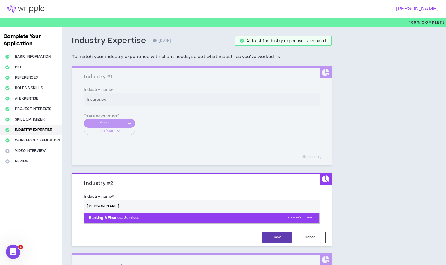
click at [125, 222] on p "Banking & Financial Services Press enter to select" at bounding box center [201, 218] width 235 height 11
type input "Banking & Financial Services"
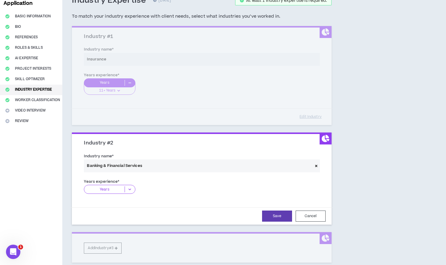
scroll to position [91, 0]
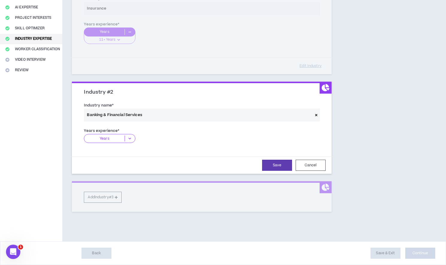
click at [127, 141] on icon at bounding box center [130, 139] width 10 height 6
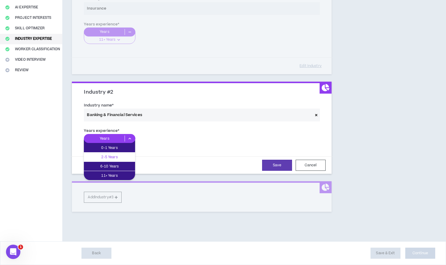
click at [121, 159] on p "2-5 Years" at bounding box center [109, 157] width 51 height 7
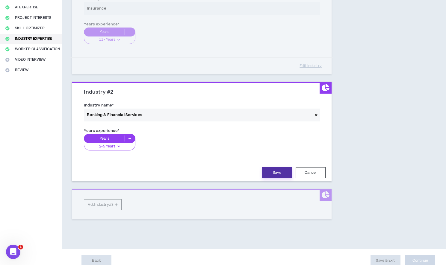
click at [281, 173] on button "Save" at bounding box center [277, 173] width 30 height 11
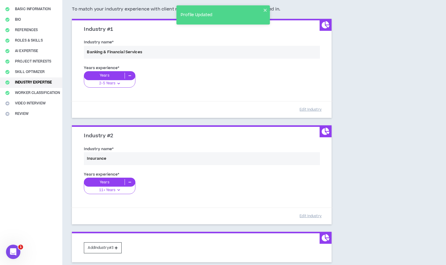
scroll to position [23, 0]
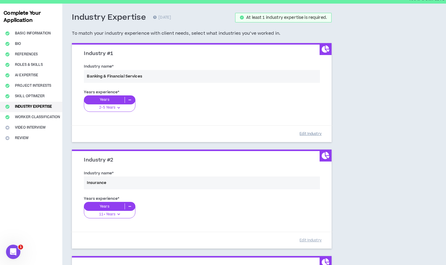
click at [309, 134] on button "Edit Industry" at bounding box center [311, 134] width 30 height 10
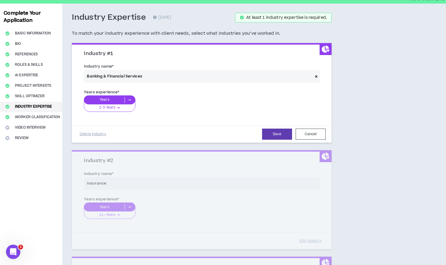
click at [129, 100] on icon at bounding box center [130, 100] width 10 height 6
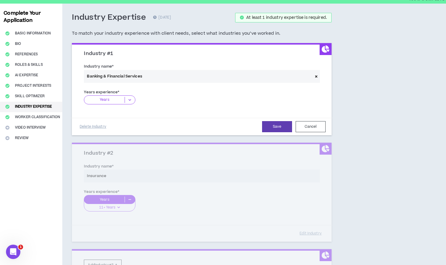
click at [129, 101] on icon at bounding box center [130, 100] width 10 height 6
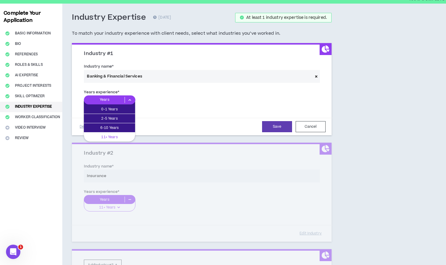
click at [120, 135] on p "11+ Years" at bounding box center [109, 137] width 51 height 7
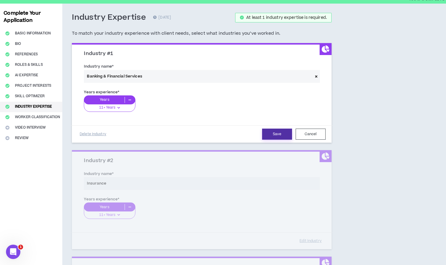
click at [279, 134] on button "Save" at bounding box center [277, 134] width 30 height 11
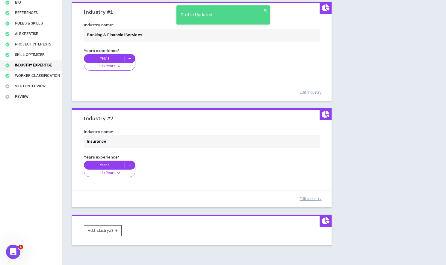
scroll to position [98, 0]
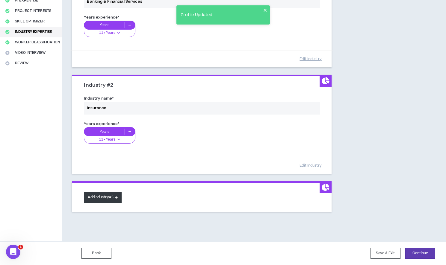
click at [111, 199] on button "Add Industry #3" at bounding box center [103, 197] width 38 height 11
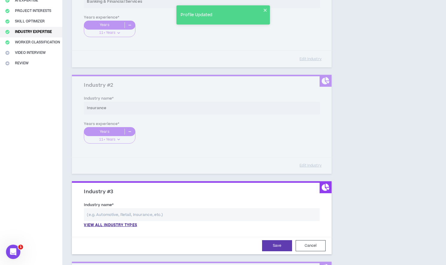
click at [113, 215] on input "text" at bounding box center [202, 215] width 236 height 13
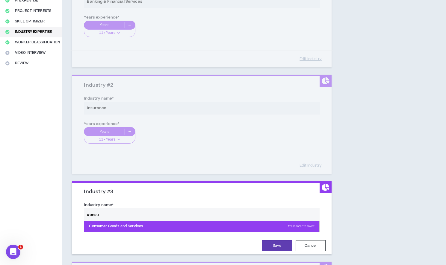
click at [126, 229] on p "Consumer Goods and Services Press enter to select" at bounding box center [201, 226] width 235 height 11
type input "Consumer Goods and Services"
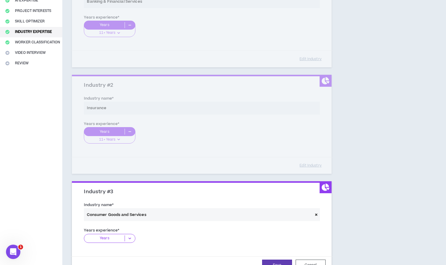
click at [130, 240] on icon at bounding box center [130, 239] width 10 height 6
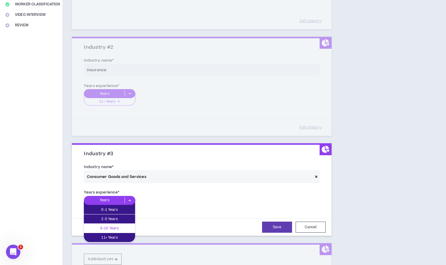
scroll to position [198, 0]
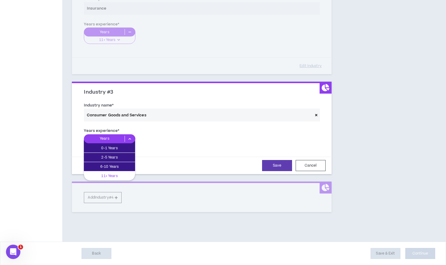
click at [117, 177] on p "11+ Years" at bounding box center [109, 176] width 51 height 7
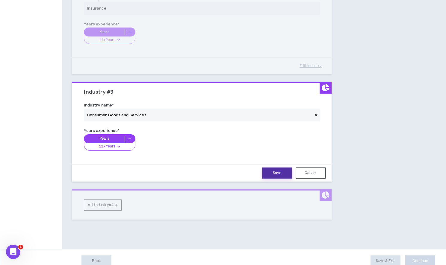
click at [286, 170] on button "Save" at bounding box center [277, 173] width 30 height 11
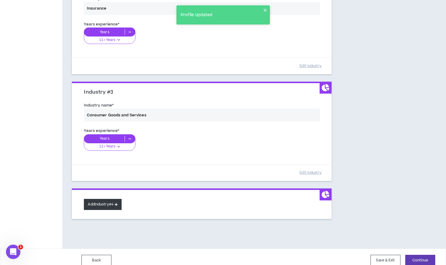
click at [115, 202] on button "Add Industry #4" at bounding box center [103, 204] width 38 height 11
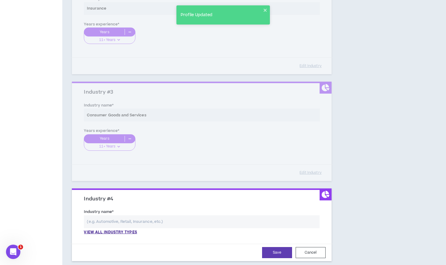
click at [118, 225] on input "text" at bounding box center [202, 222] width 236 height 13
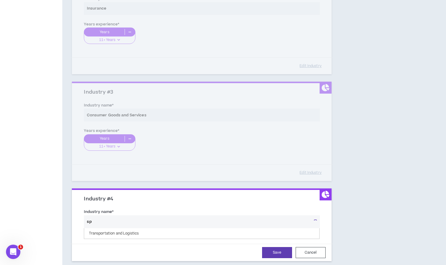
type input "s"
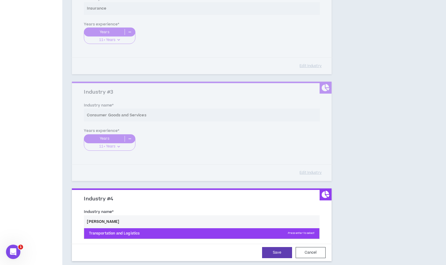
click at [125, 233] on p "Transportation and Logistics Press enter to select" at bounding box center [201, 234] width 235 height 11
type input "Transportation and Logistics"
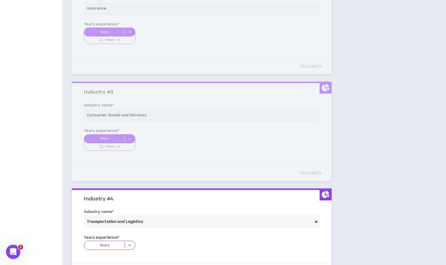
click at [132, 244] on icon at bounding box center [130, 246] width 10 height 6
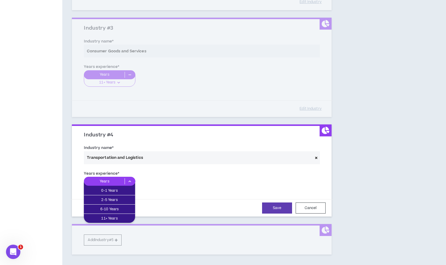
scroll to position [268, 0]
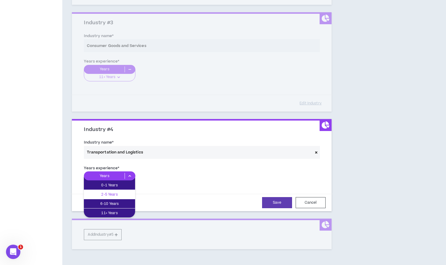
click at [121, 194] on p "2-5 Years" at bounding box center [109, 194] width 51 height 7
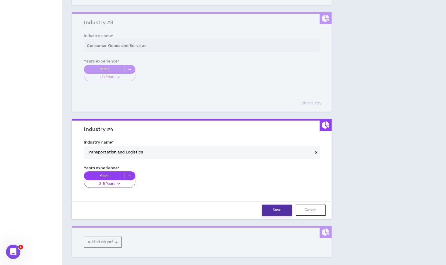
click at [270, 211] on button "Save" at bounding box center [277, 210] width 30 height 11
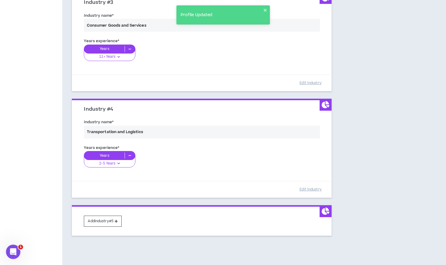
scroll to position [312, 0]
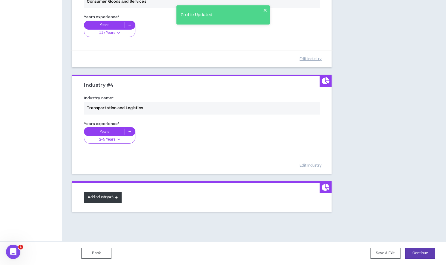
click at [112, 198] on button "Add Industry #5" at bounding box center [103, 197] width 38 height 11
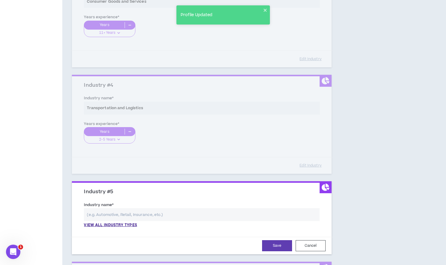
click at [129, 214] on input "text" at bounding box center [202, 215] width 236 height 13
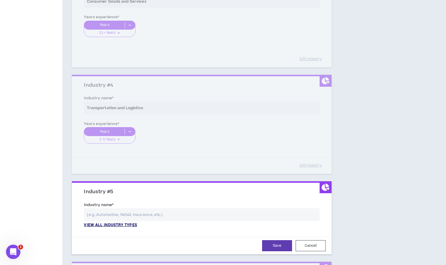
click at [131, 225] on p "View all industry types" at bounding box center [110, 225] width 53 height 5
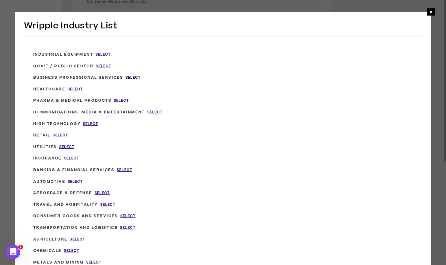
click at [133, 78] on span "Select" at bounding box center [133, 77] width 15 height 5
type input "Business Professional Services"
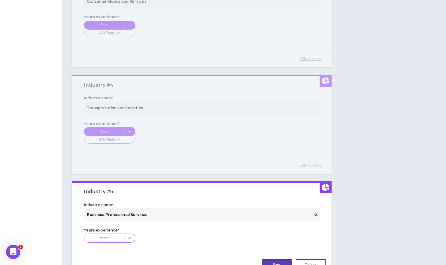
click at [131, 239] on icon at bounding box center [130, 239] width 10 height 6
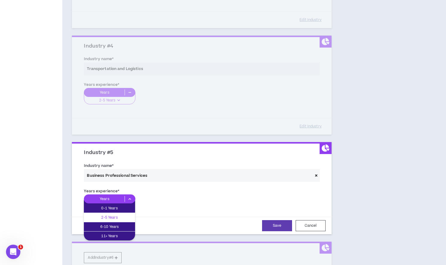
scroll to position [361, 0]
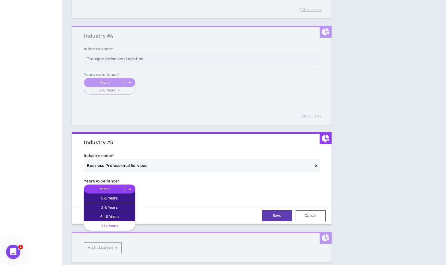
click at [119, 229] on p "11+ Years" at bounding box center [109, 226] width 51 height 7
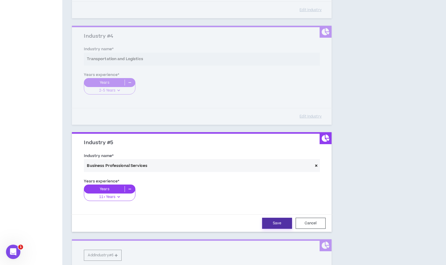
click at [278, 225] on button "Save" at bounding box center [277, 223] width 30 height 11
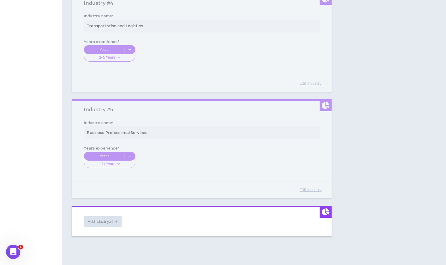
scroll to position [419, 0]
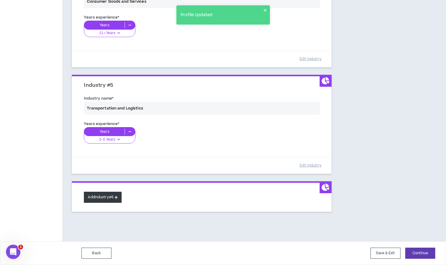
click at [112, 199] on button "Add Industry #6" at bounding box center [103, 197] width 38 height 11
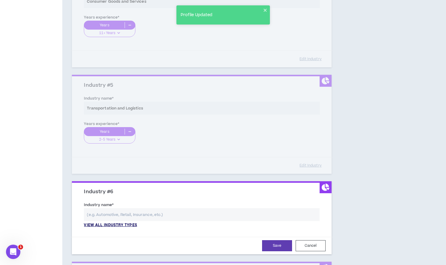
click at [135, 226] on p "View all industry types" at bounding box center [110, 225] width 53 height 5
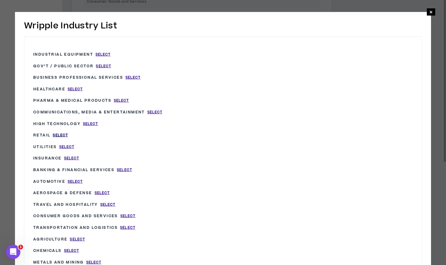
click at [60, 135] on span "Select" at bounding box center [60, 135] width 15 height 5
type input "Retail"
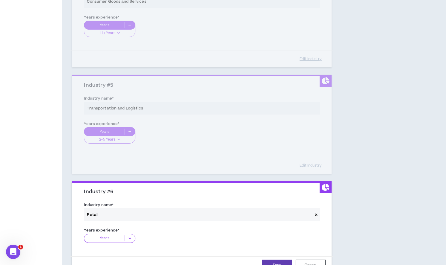
click at [124, 234] on div "Years experience * Years 0-1 Years 2-5 Years 6-10 Years 11+ Years The years exp…" at bounding box center [202, 237] width 236 height 20
click at [127, 240] on icon at bounding box center [130, 239] width 10 height 6
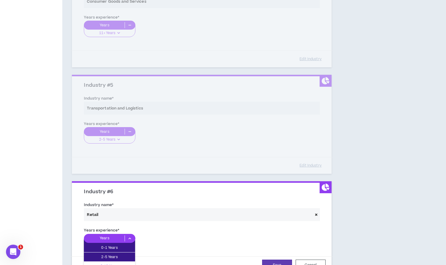
click at [124, 264] on p "6-10 Years" at bounding box center [109, 266] width 51 height 7
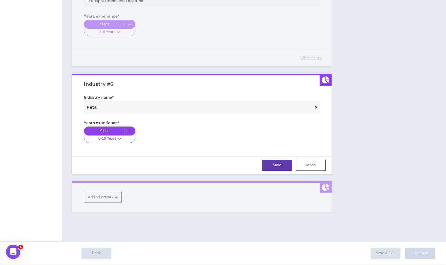
click at [122, 139] on icon at bounding box center [119, 138] width 4 height 5
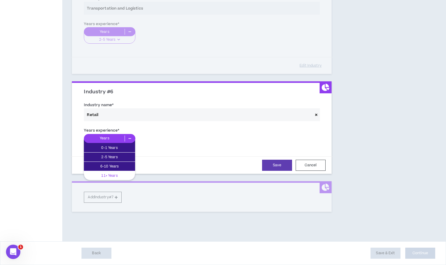
click at [120, 174] on p "11+ Years" at bounding box center [109, 176] width 51 height 7
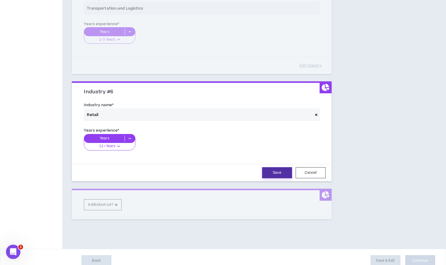
click at [282, 171] on button "Save" at bounding box center [277, 173] width 30 height 11
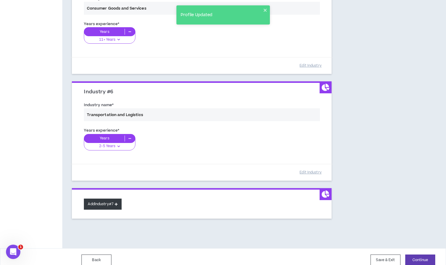
click at [116, 205] on button "Add Industry #7" at bounding box center [103, 204] width 38 height 11
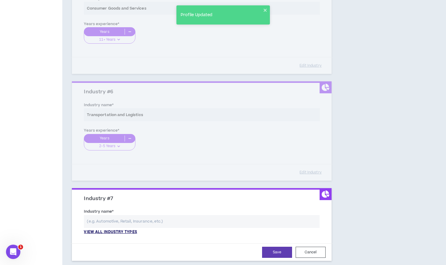
click at [133, 234] on p "View all industry types" at bounding box center [110, 232] width 53 height 5
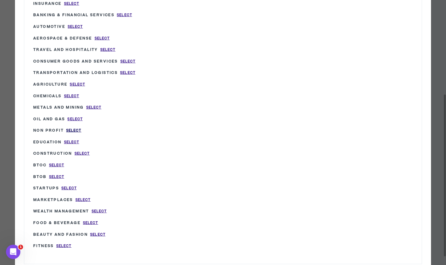
click at [77, 128] on span "Select" at bounding box center [73, 130] width 15 height 5
type input "Non Profit"
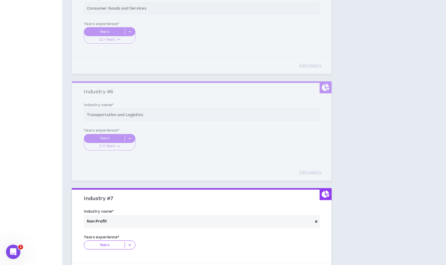
click at [129, 245] on icon at bounding box center [130, 245] width 10 height 6
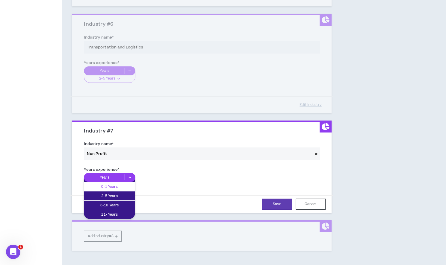
scroll to position [625, 0]
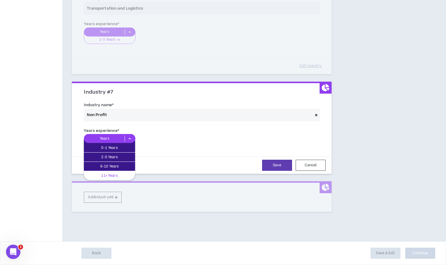
click at [112, 175] on p "11+ Years" at bounding box center [109, 176] width 51 height 7
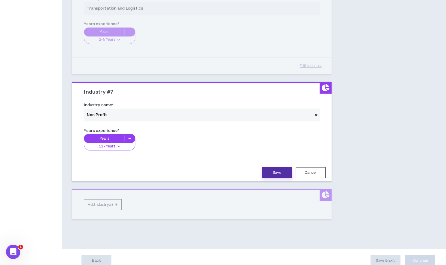
click at [277, 172] on button "Save" at bounding box center [277, 173] width 30 height 11
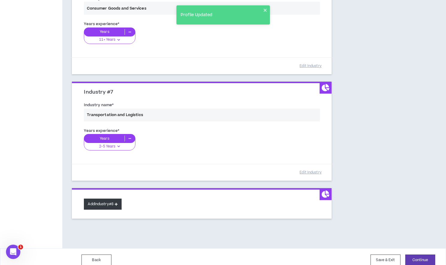
click at [109, 208] on button "Add Industry #8" at bounding box center [103, 204] width 38 height 11
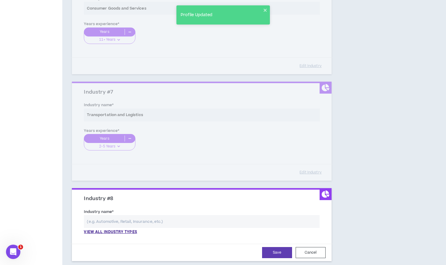
click at [120, 235] on div "Industry name * View all industry types Please select a valid industry." at bounding box center [201, 223] width 245 height 32
click at [120, 232] on p "View all industry types" at bounding box center [110, 232] width 53 height 5
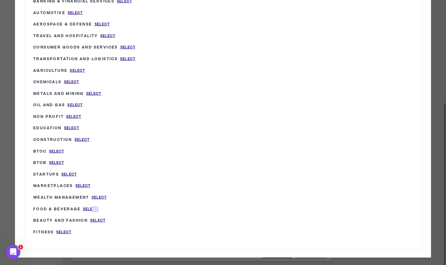
drag, startPoint x: 93, startPoint y: 205, endPoint x: 124, endPoint y: 204, distance: 31.2
click at [124, 204] on div "Food & Beverage Select" at bounding box center [112, 210] width 158 height 12
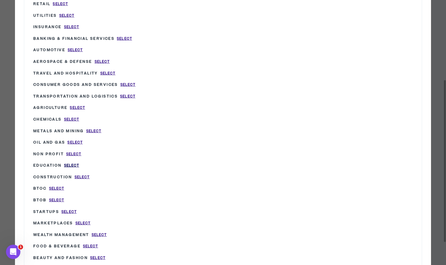
click at [70, 163] on span "Select" at bounding box center [71, 165] width 15 height 5
type input "Education"
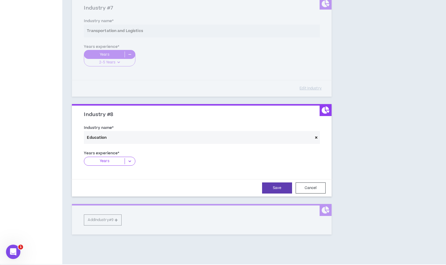
scroll to position [732, 0]
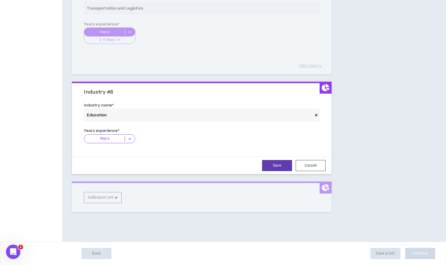
click at [127, 136] on icon at bounding box center [130, 139] width 10 height 6
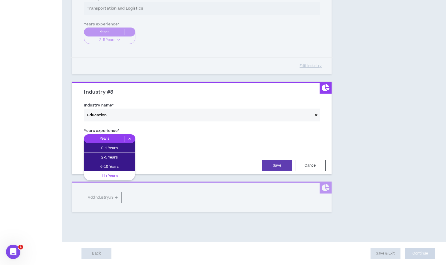
click at [120, 176] on p "11+ Years" at bounding box center [109, 176] width 51 height 7
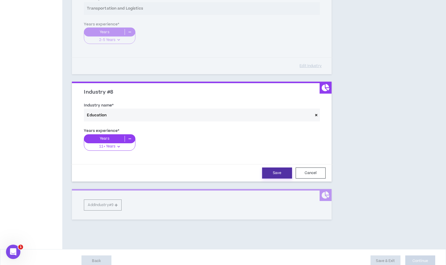
click at [269, 171] on button "Save" at bounding box center [277, 173] width 30 height 11
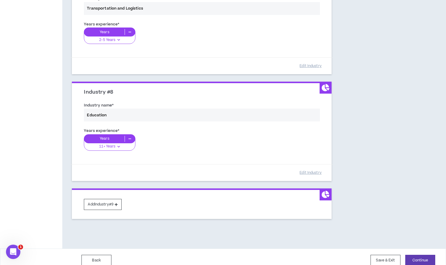
scroll to position [739, 0]
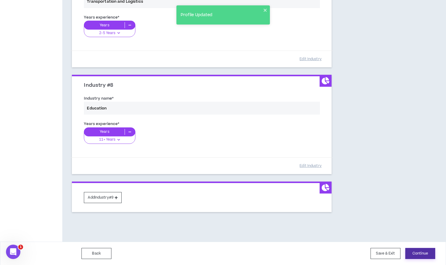
click at [422, 256] on button "Continue" at bounding box center [420, 253] width 30 height 11
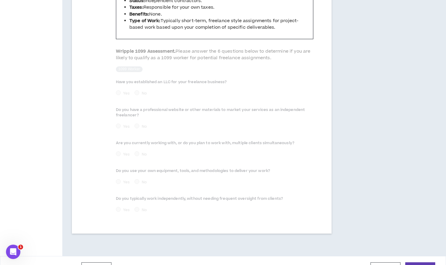
scroll to position [266, 0]
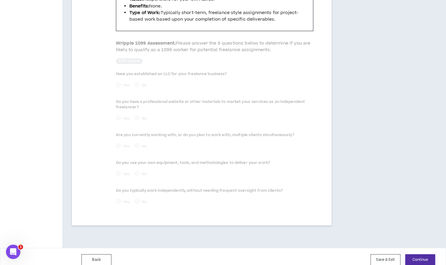
click at [416, 255] on button "Continue" at bounding box center [420, 260] width 30 height 11
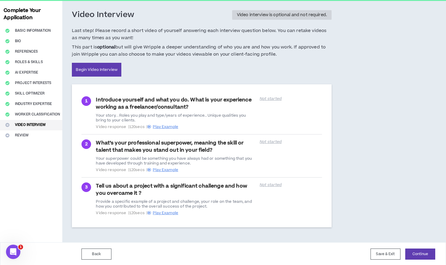
scroll to position [27, 0]
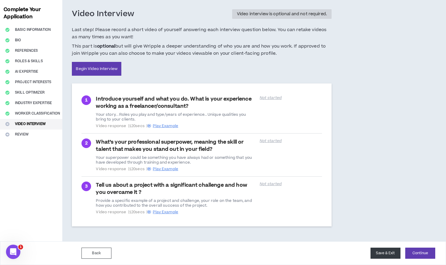
click at [375, 255] on button "Save & Exit" at bounding box center [386, 253] width 30 height 11
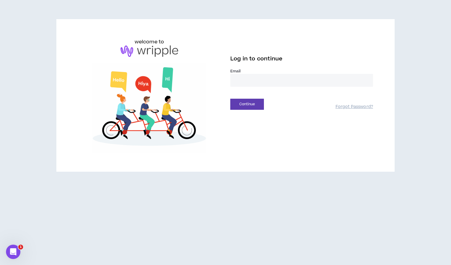
click at [256, 80] on input "email" at bounding box center [301, 80] width 143 height 13
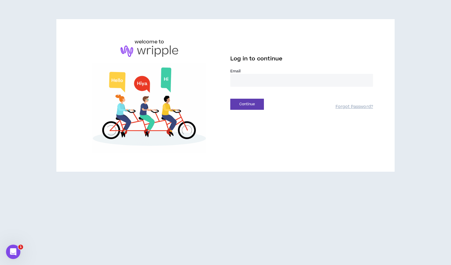
type input "**********"
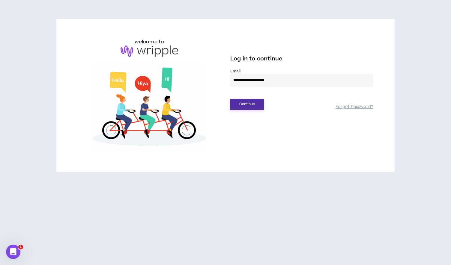
click at [254, 99] on button "Continue" at bounding box center [247, 104] width 34 height 11
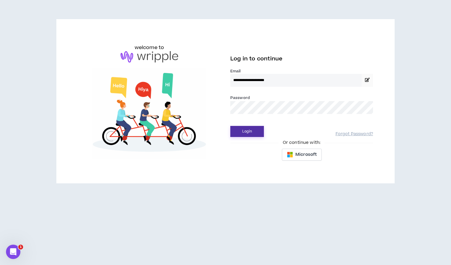
click at [256, 129] on button "Login" at bounding box center [247, 131] width 34 height 11
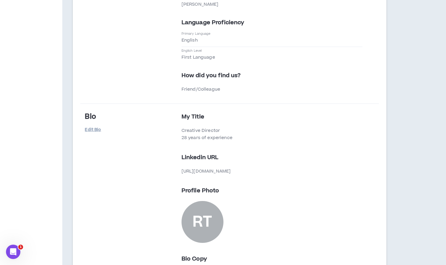
scroll to position [219, 0]
